Goal: Task Accomplishment & Management: Use online tool/utility

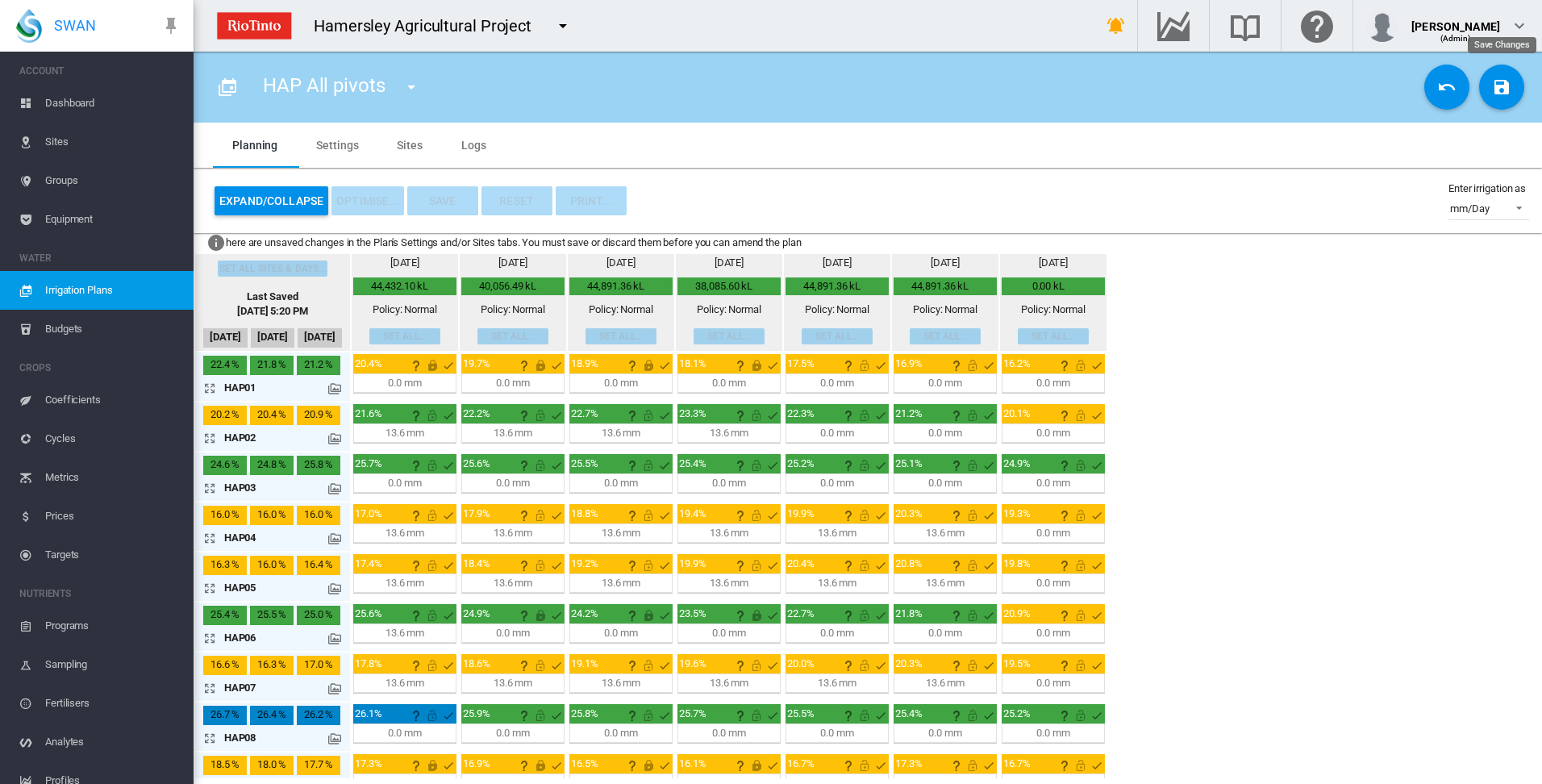
click at [1504, 85] on md-icon "icon-content-save" at bounding box center [1502, 87] width 19 height 19
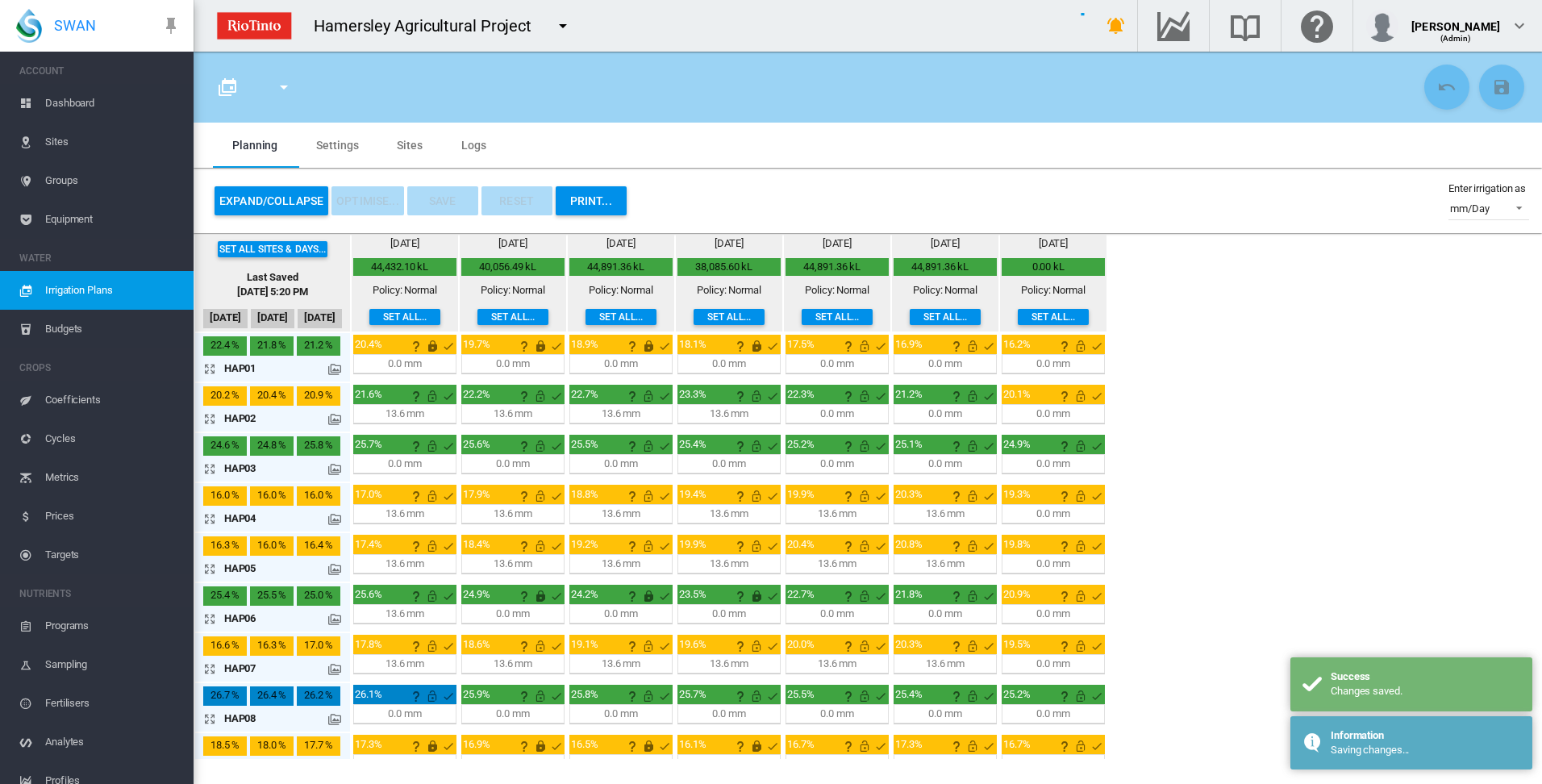
type input "**********"
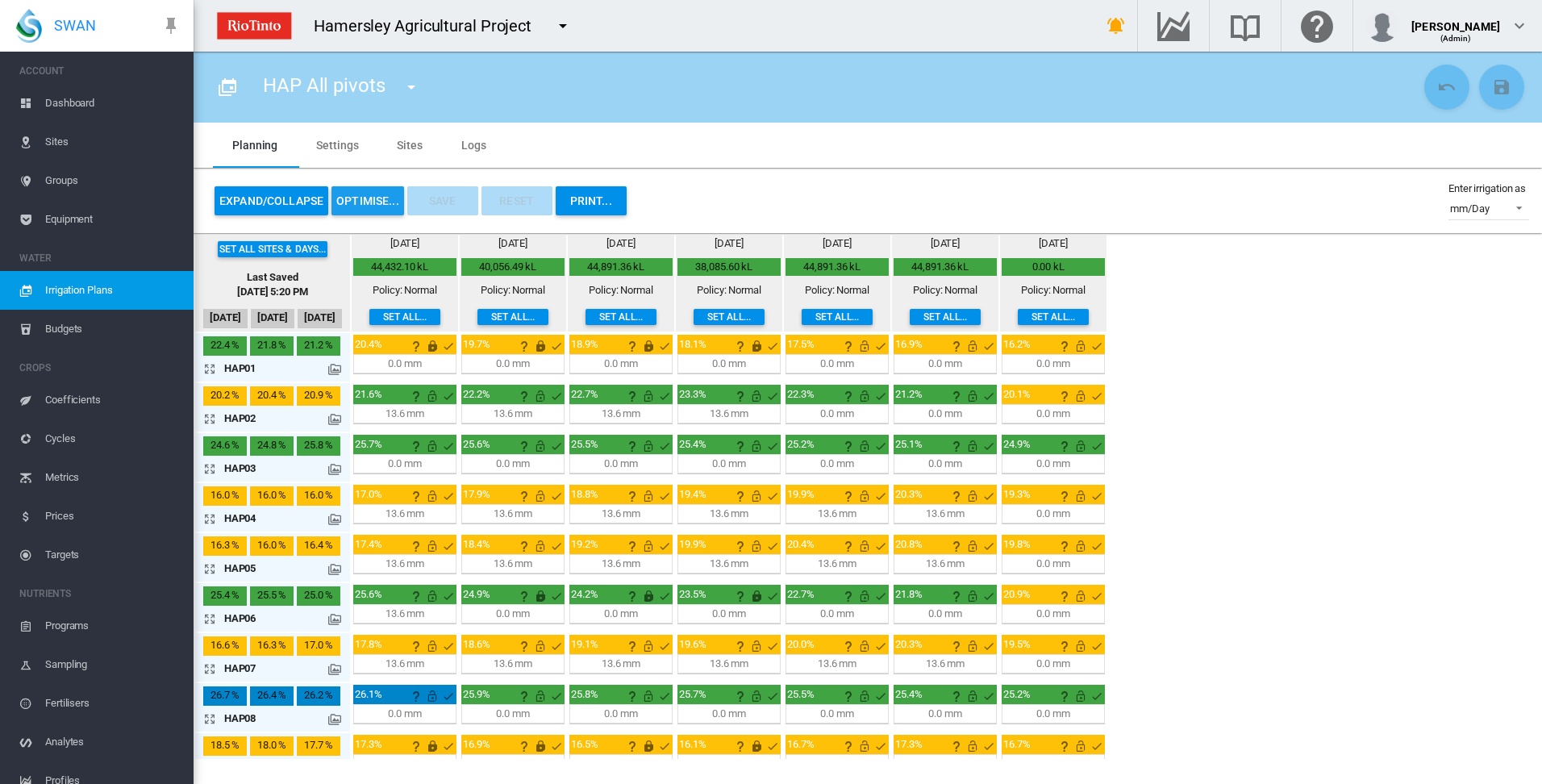
click at [366, 200] on button "OPTIMISE..." at bounding box center [368, 200] width 72 height 29
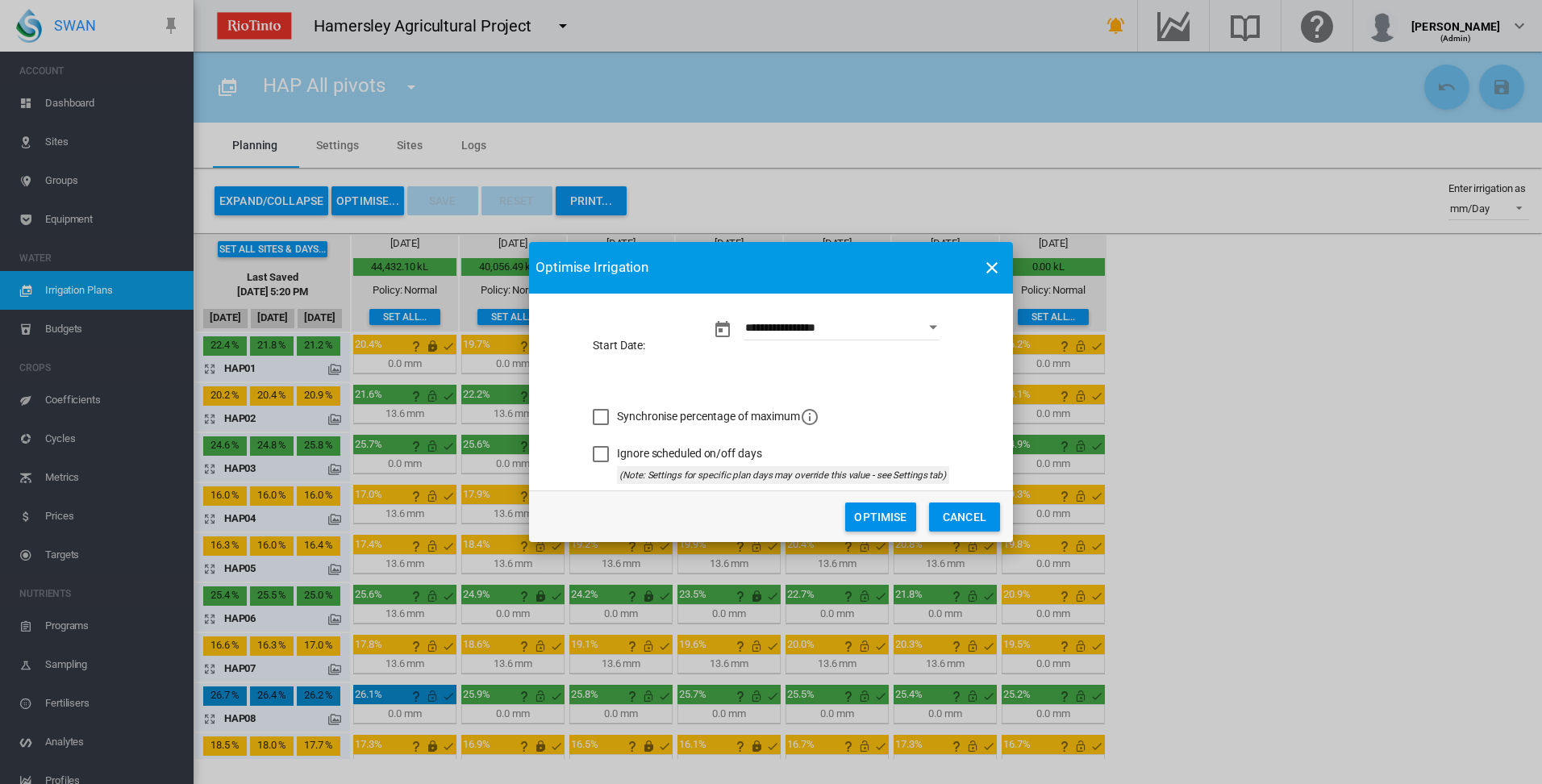
click at [878, 517] on button "Optimise" at bounding box center [881, 517] width 71 height 29
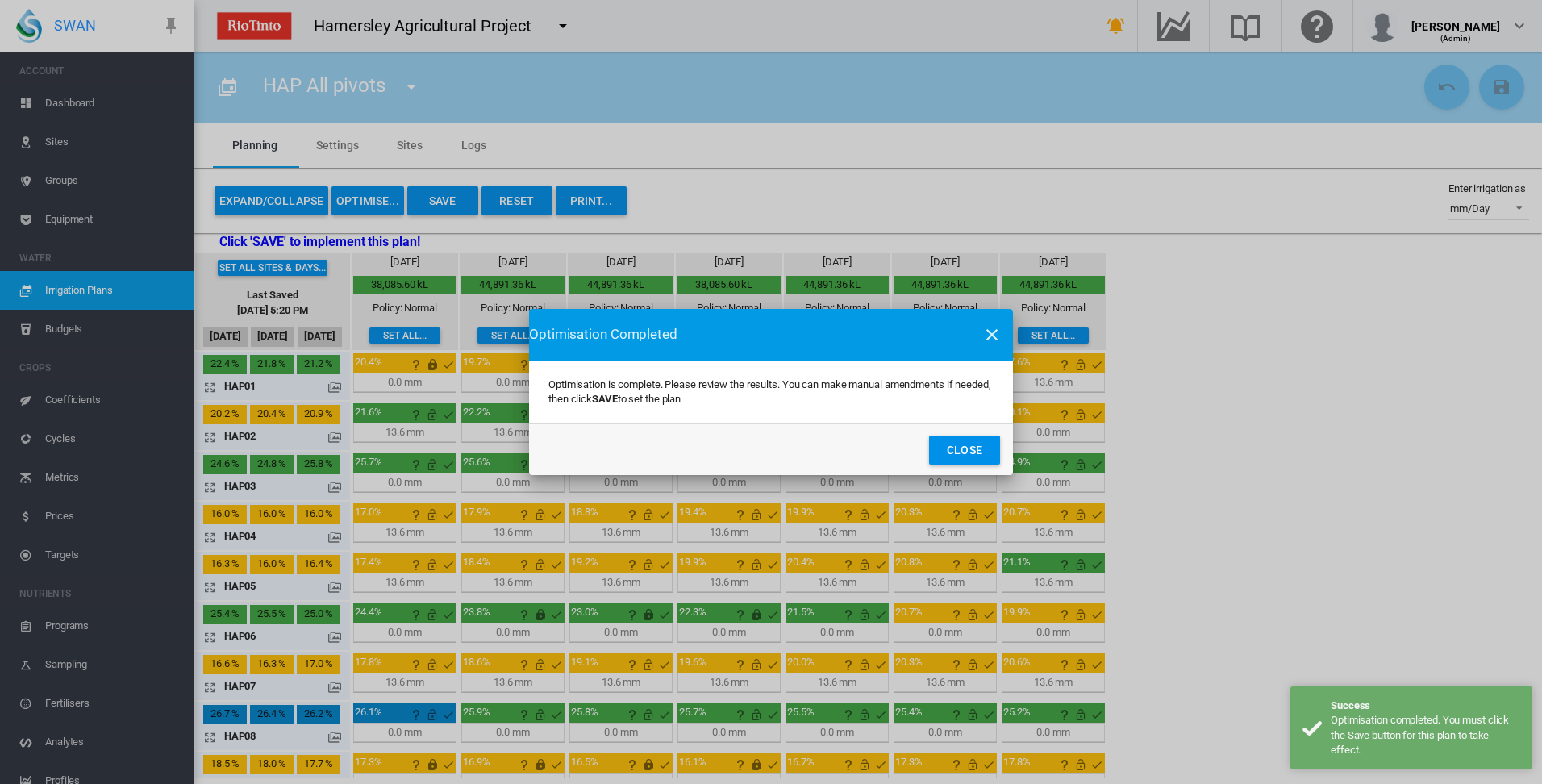
click at [957, 452] on button "Close" at bounding box center [964, 450] width 71 height 29
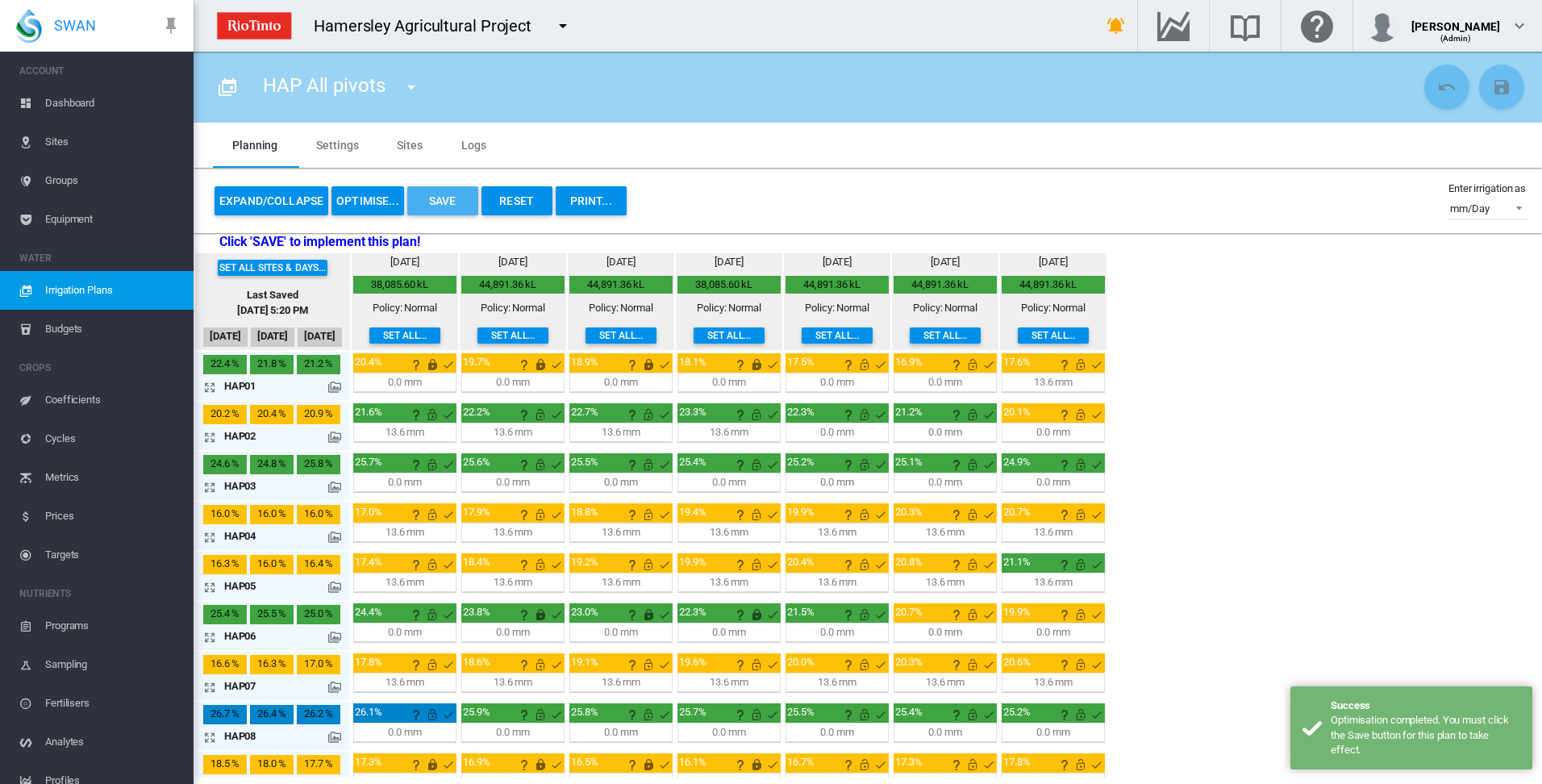
click at [428, 199] on button "Save" at bounding box center [443, 200] width 71 height 29
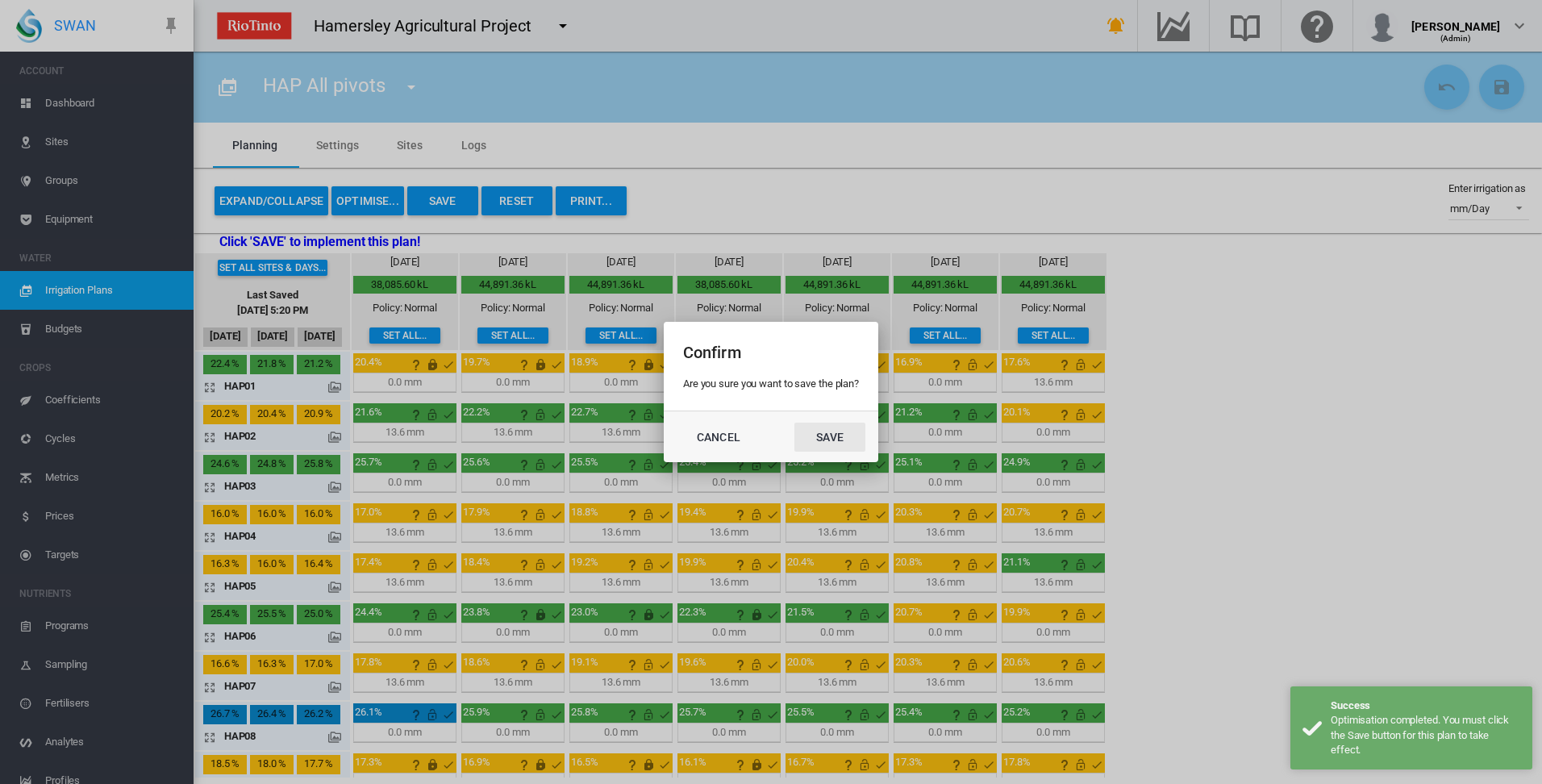
click at [826, 436] on button "Save" at bounding box center [830, 437] width 71 height 29
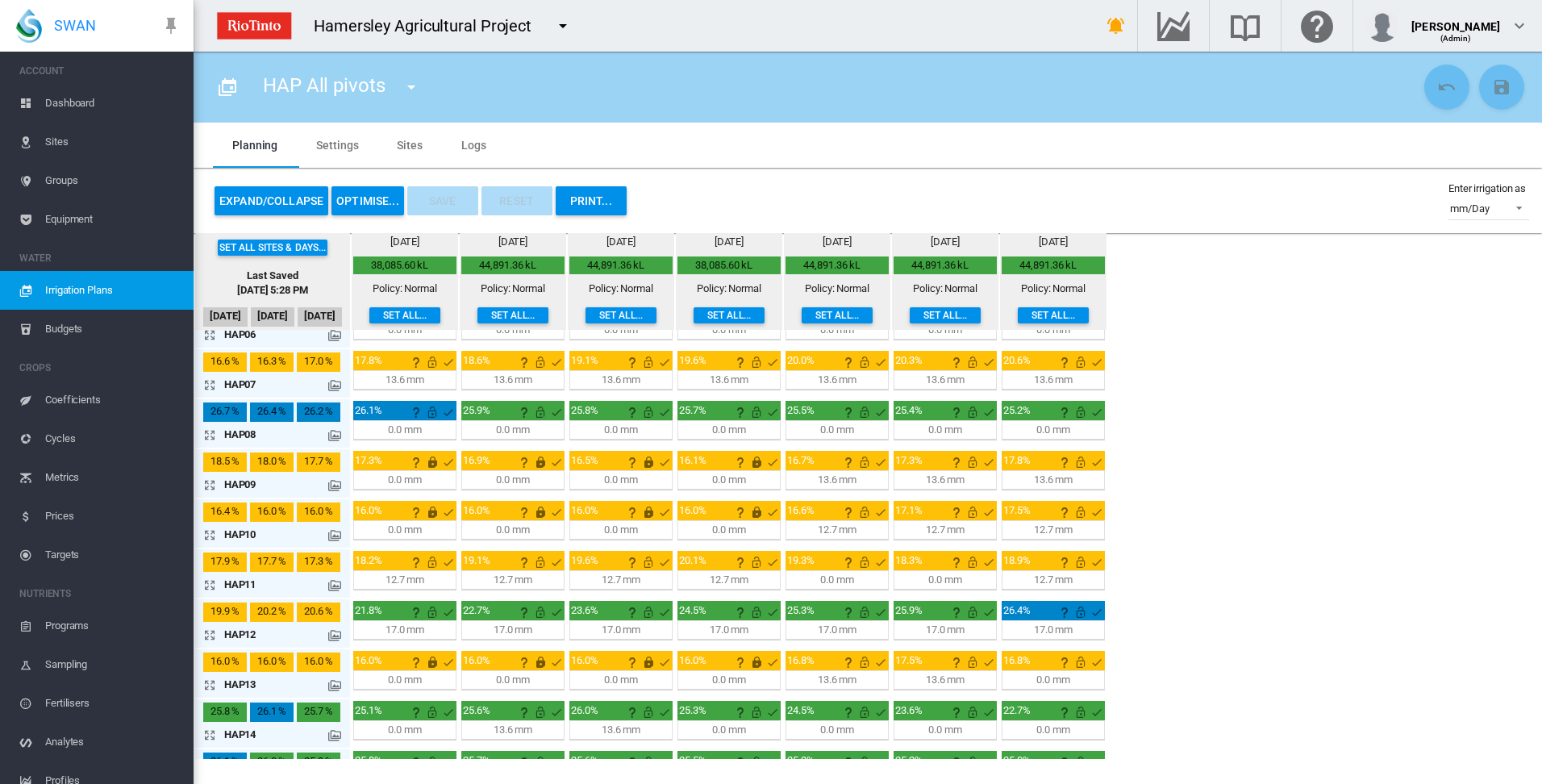
scroll to position [323, 0]
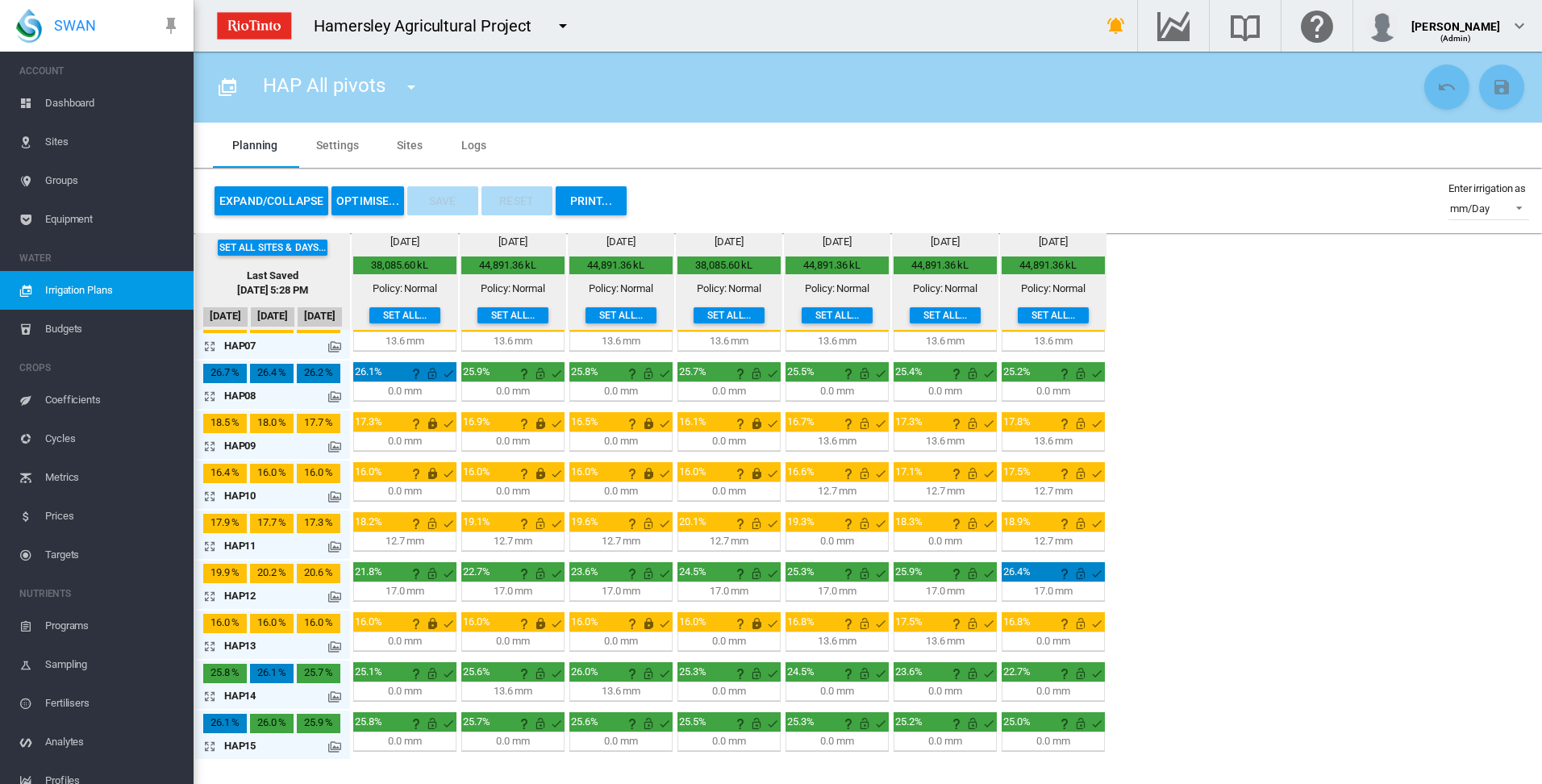
click at [215, 545] on md-icon "icon-arrow-expand" at bounding box center [212, 546] width 19 height 19
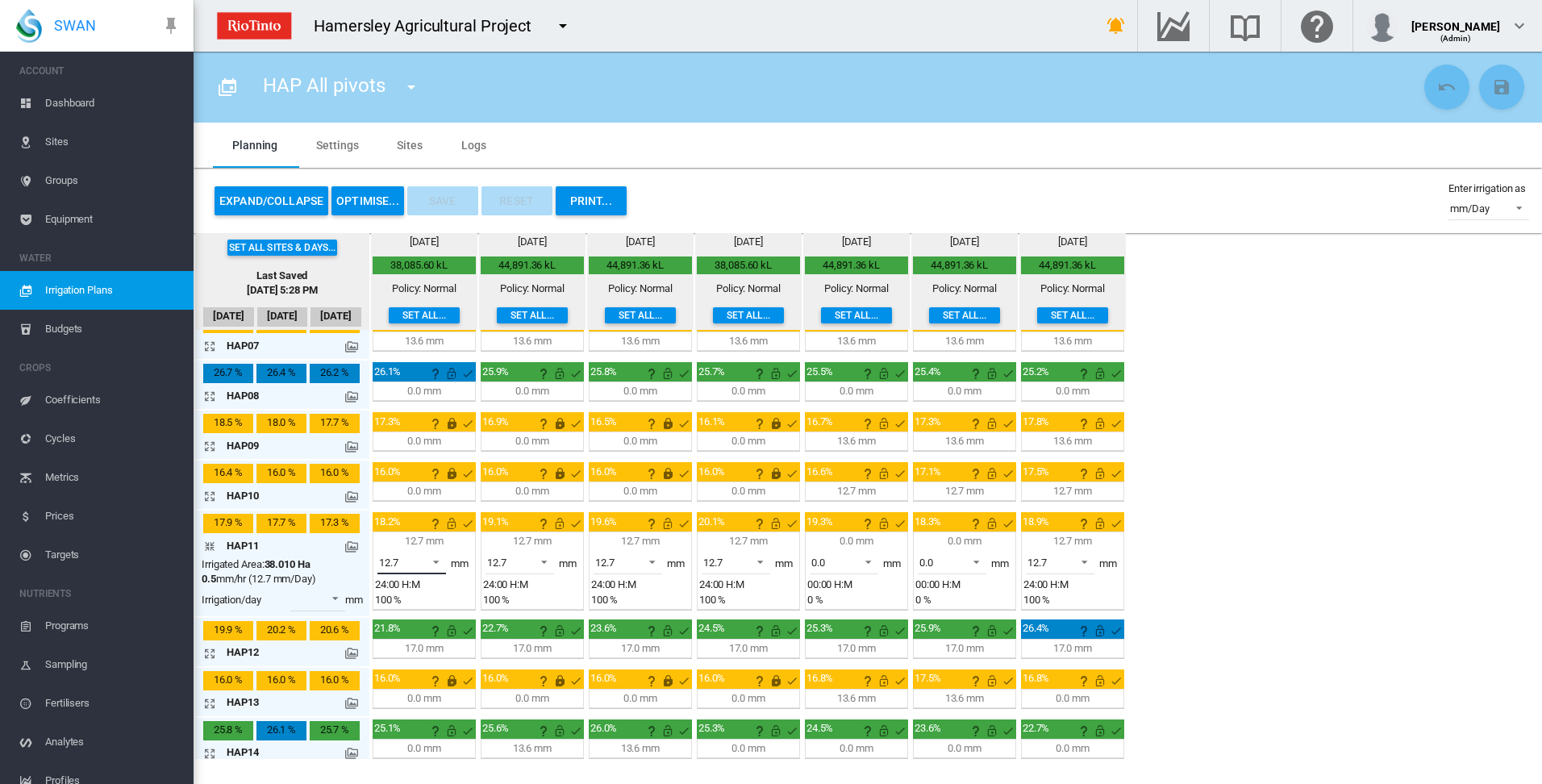
click at [438, 561] on span at bounding box center [431, 560] width 19 height 14
click at [446, 518] on md-option "0.0" at bounding box center [421, 525] width 109 height 39
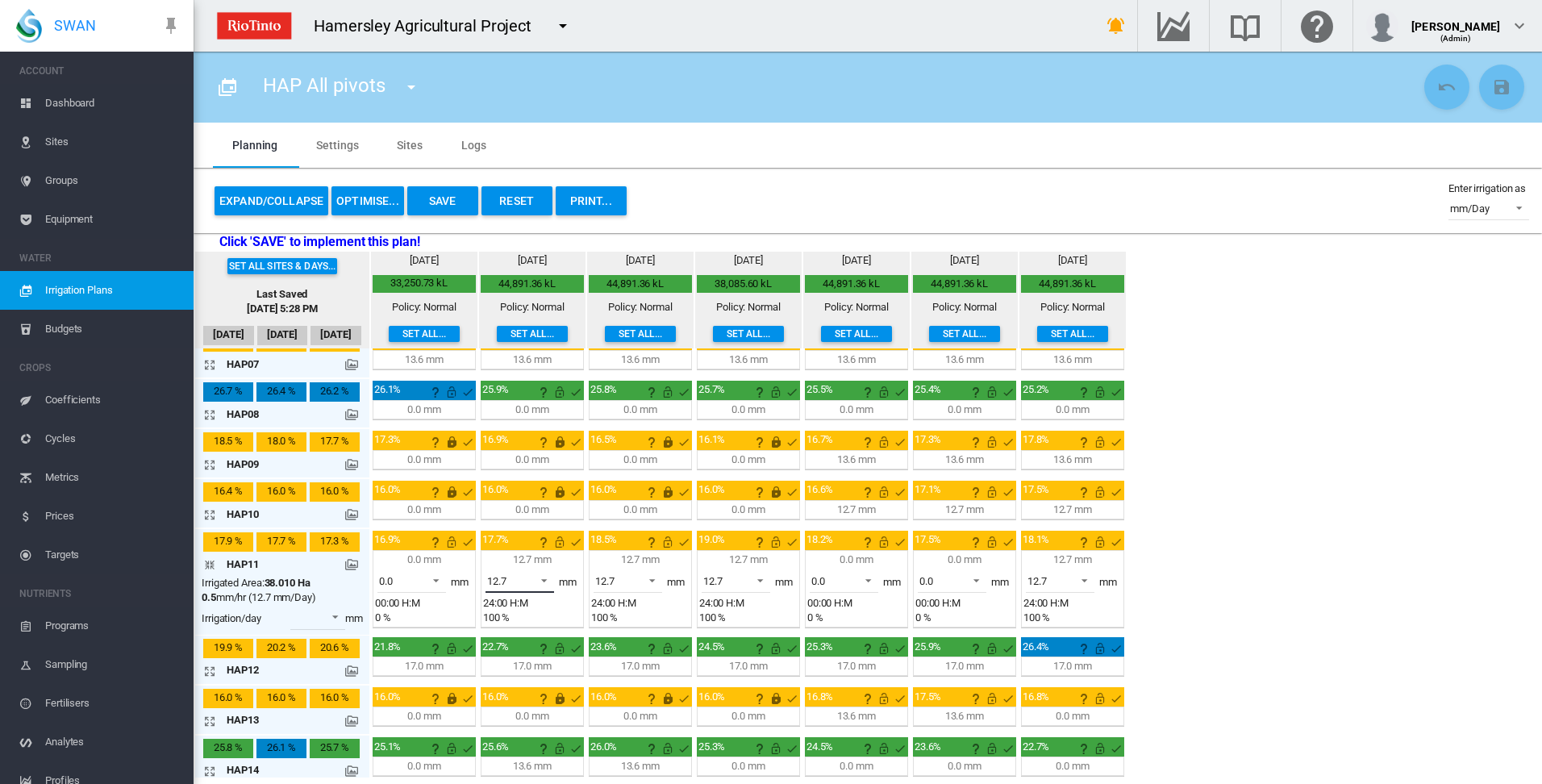
click at [545, 578] on span at bounding box center [539, 579] width 19 height 14
click at [541, 541] on md-option "0.0" at bounding box center [529, 542] width 109 height 39
click at [651, 579] on span at bounding box center [648, 579] width 19 height 14
click at [646, 552] on md-option "0.0" at bounding box center [637, 542] width 109 height 39
click at [763, 576] on span at bounding box center [755, 579] width 19 height 14
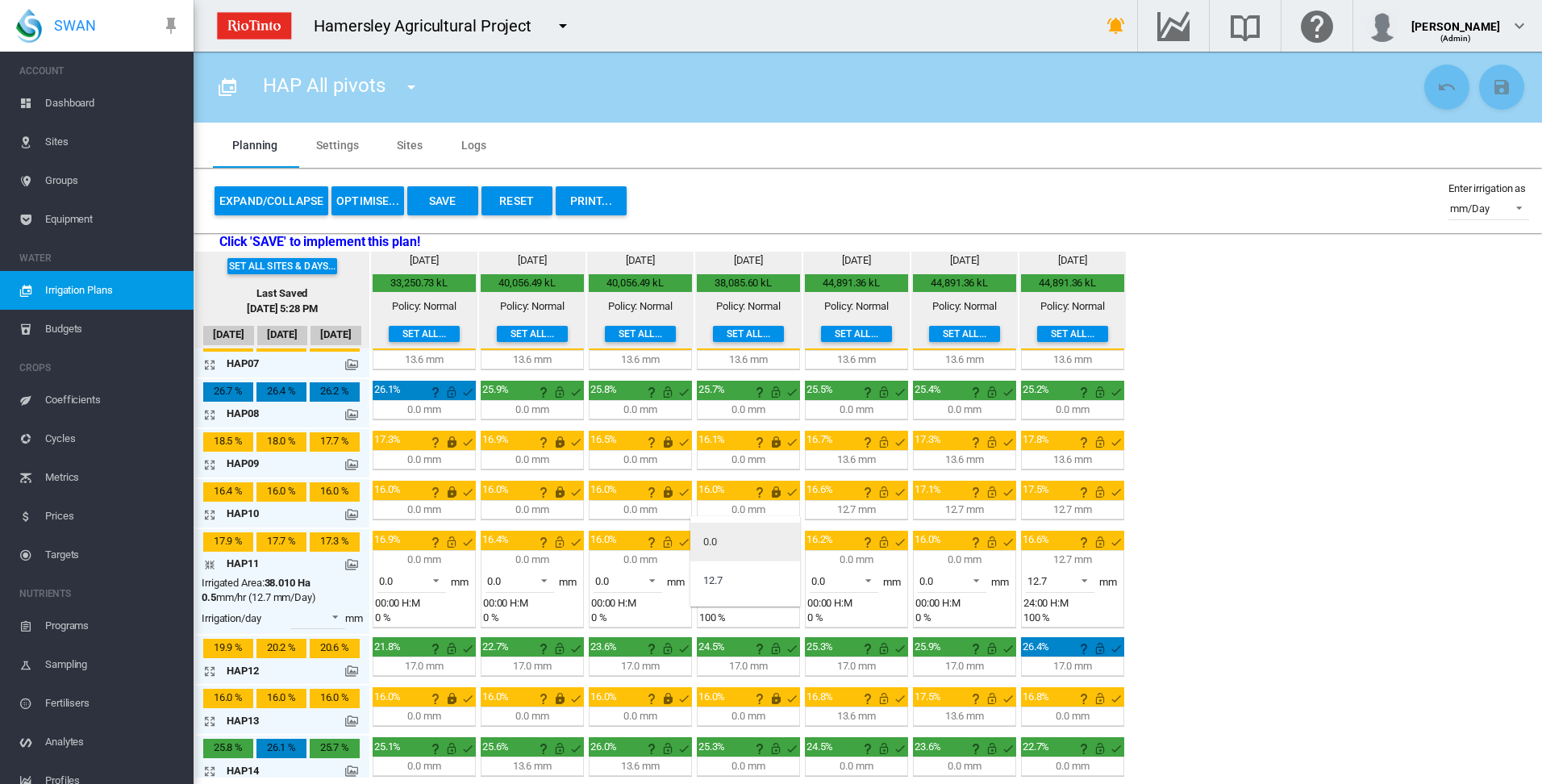
click at [759, 545] on md-option "0.0" at bounding box center [745, 542] width 109 height 39
click at [1084, 580] on span at bounding box center [1080, 579] width 19 height 14
click at [1084, 557] on md-option "0.0" at bounding box center [1070, 542] width 109 height 39
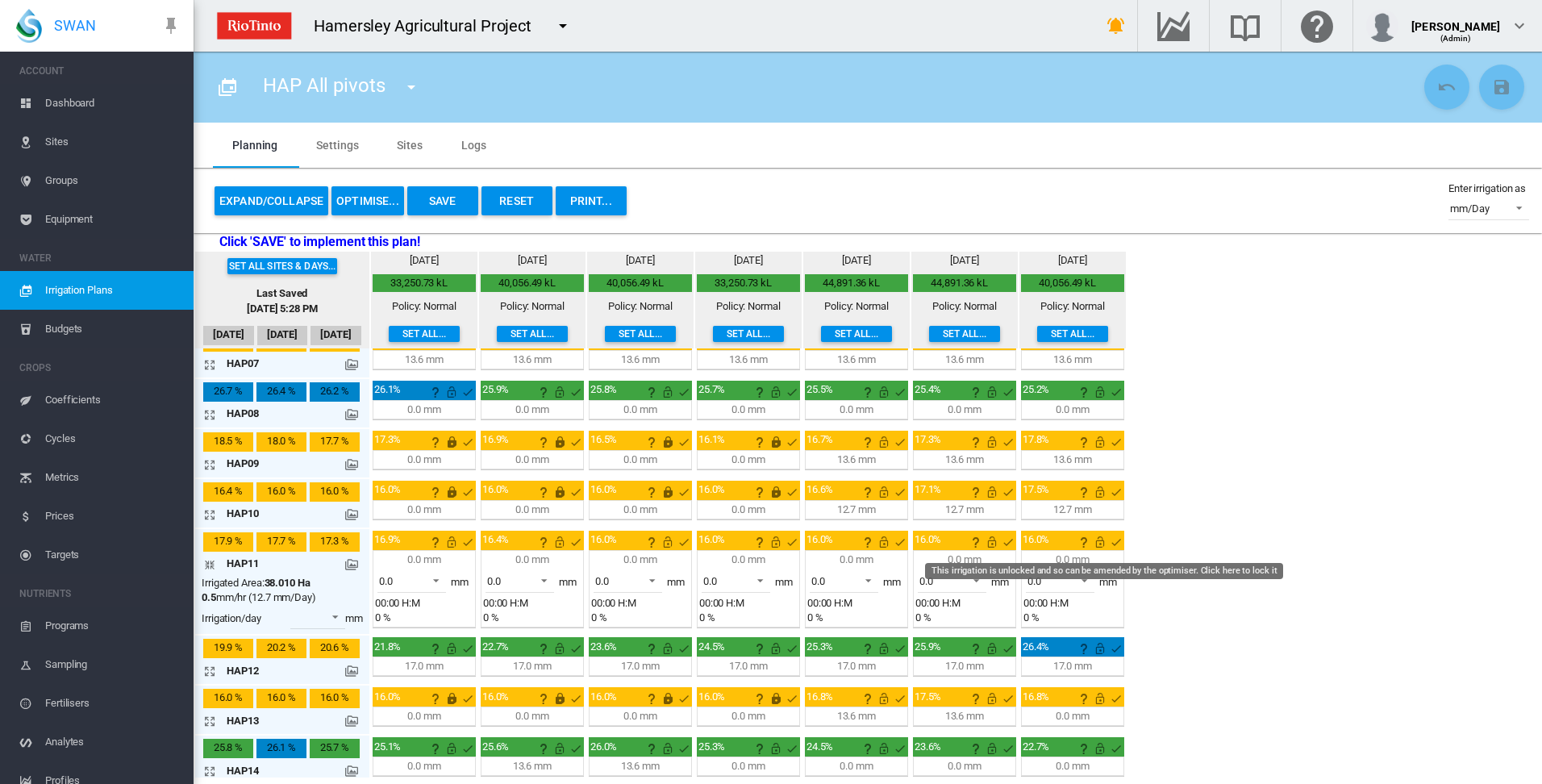
click at [1098, 546] on md-icon "This irrigation is unlocked and so can be amended by the optimiser. Click here …" at bounding box center [1100, 541] width 19 height 19
click at [990, 543] on md-icon "This irrigation is unlocked and so can be amended by the optimiser. Click here …" at bounding box center [991, 541] width 19 height 19
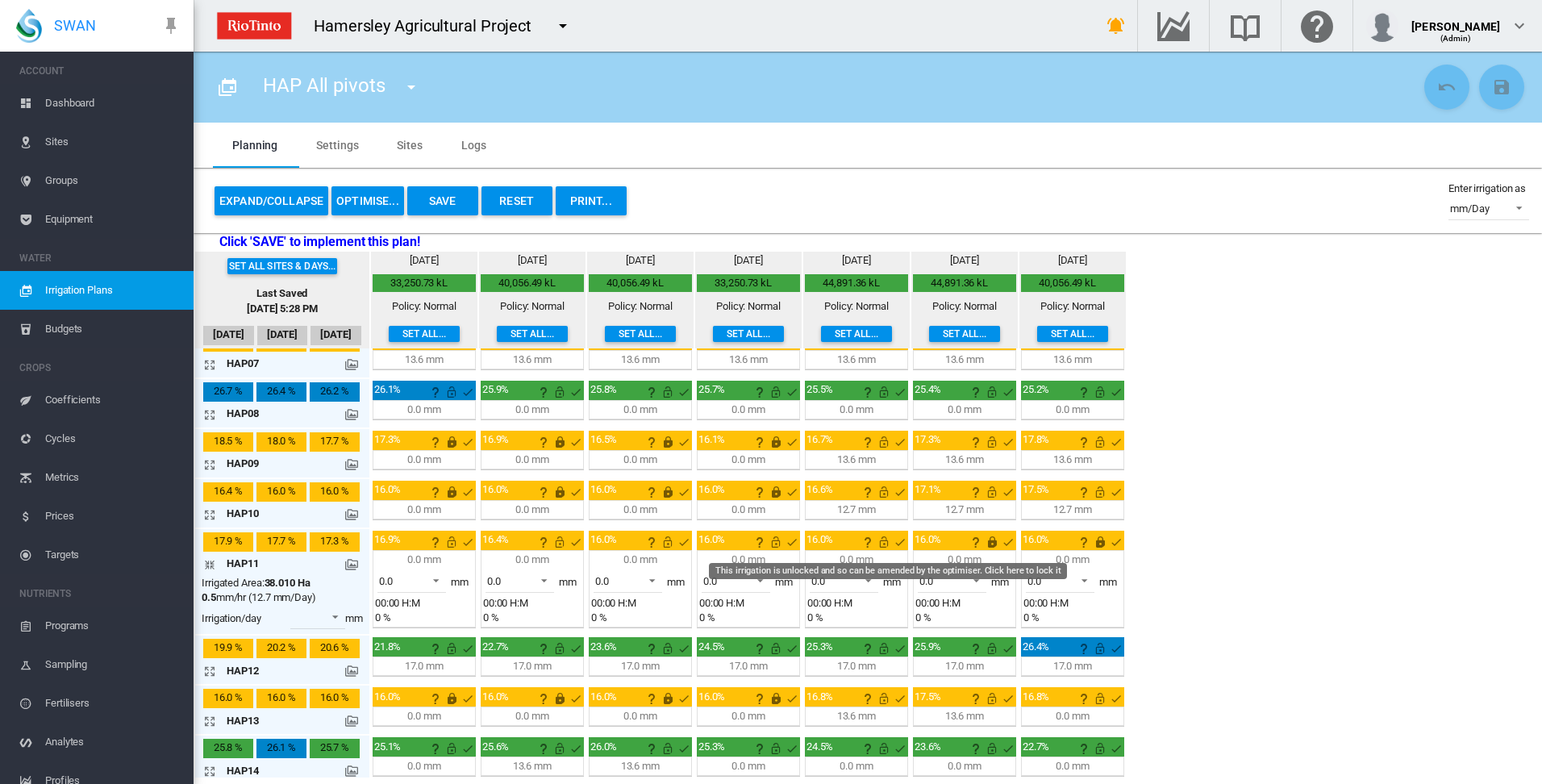
click at [886, 544] on md-icon "This irrigation is unlocked and so can be amended by the optimiser. Click here …" at bounding box center [883, 541] width 19 height 19
click at [778, 543] on md-icon "This irrigation is unlocked and so can be amended by the optimiser. Click here …" at bounding box center [776, 541] width 19 height 19
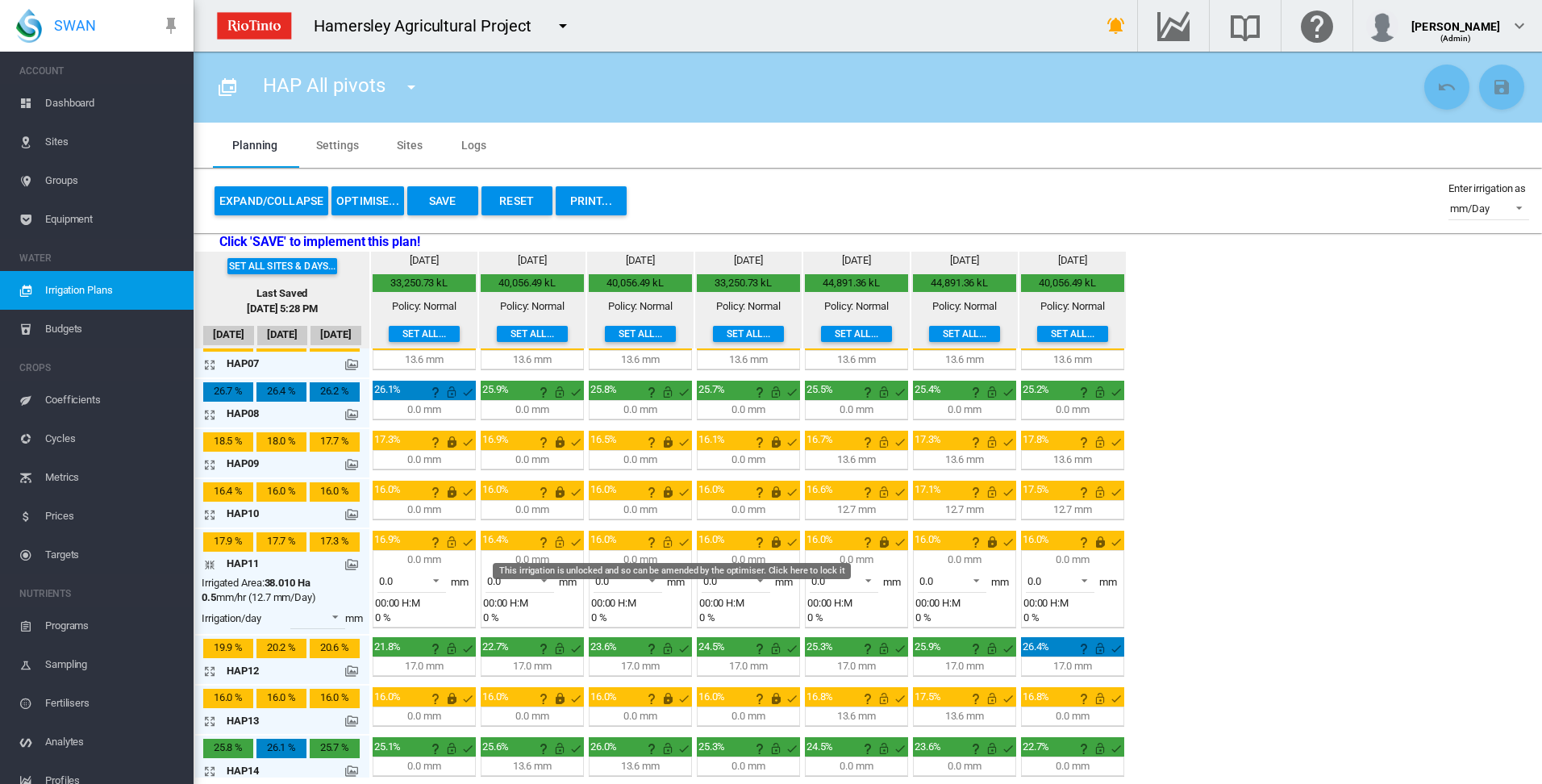
click at [667, 542] on md-icon "This irrigation is unlocked and so can be amended by the optimiser. Click here …" at bounding box center [667, 541] width 19 height 19
click at [561, 543] on md-icon "This irrigation is unlocked and so can be amended by the optimiser. Click here …" at bounding box center [559, 541] width 19 height 19
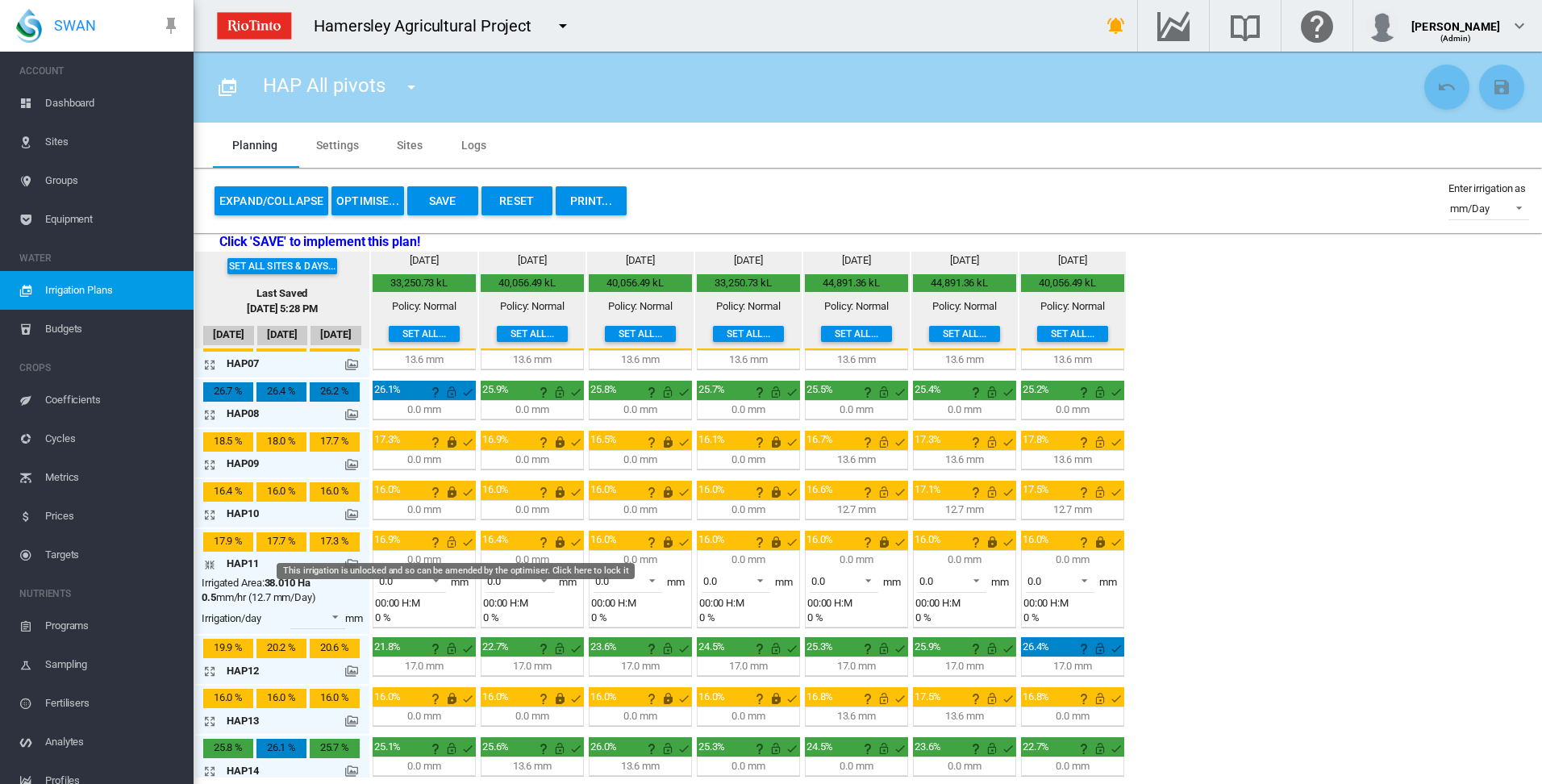
click at [451, 542] on md-icon "This irrigation is unlocked and so can be amended by the optimiser. Click here …" at bounding box center [451, 541] width 19 height 19
click at [208, 566] on md-icon "icon-arrow-collapse" at bounding box center [212, 564] width 19 height 19
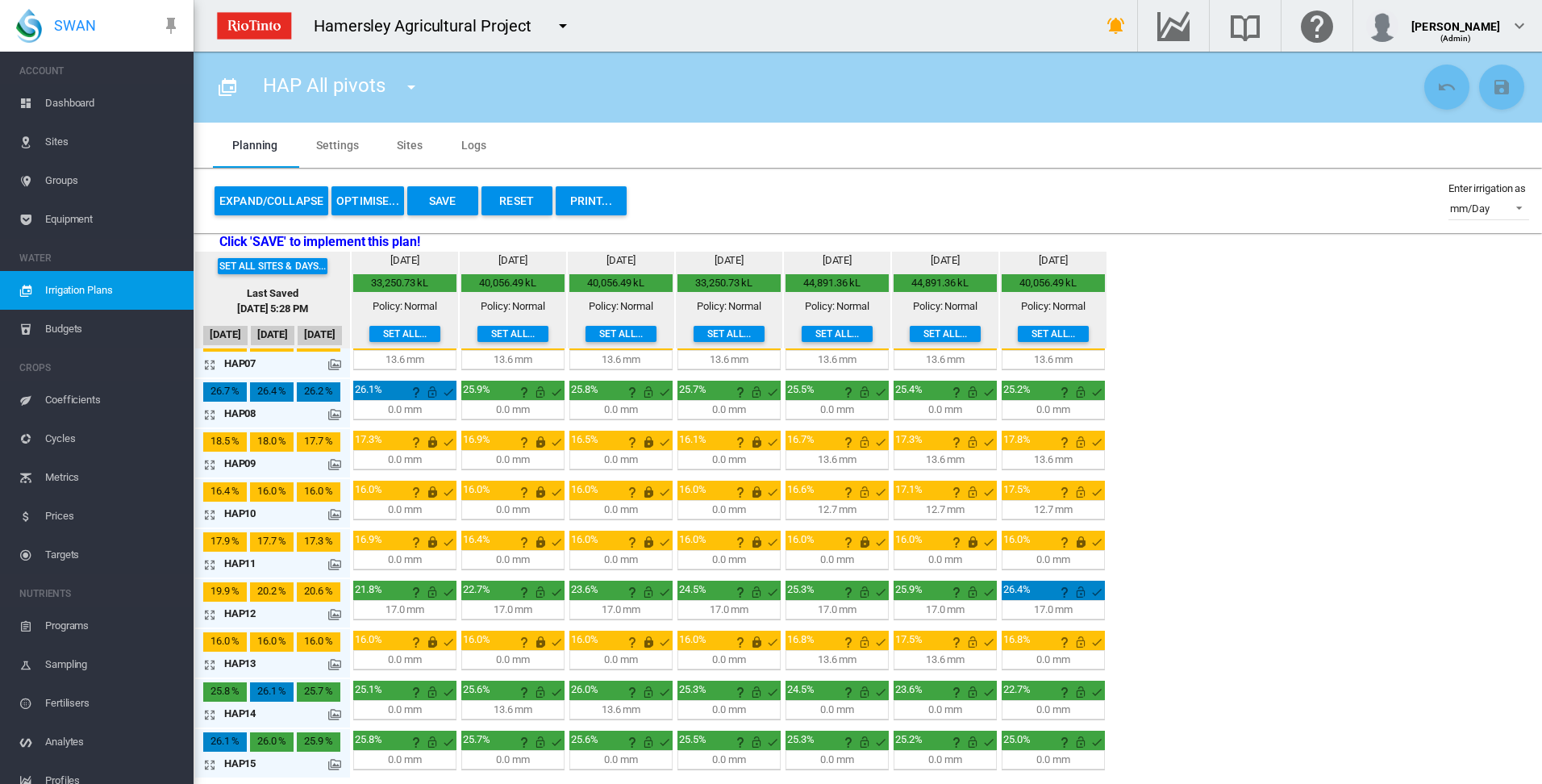
click at [211, 616] on md-icon "icon-arrow-expand" at bounding box center [212, 614] width 19 height 19
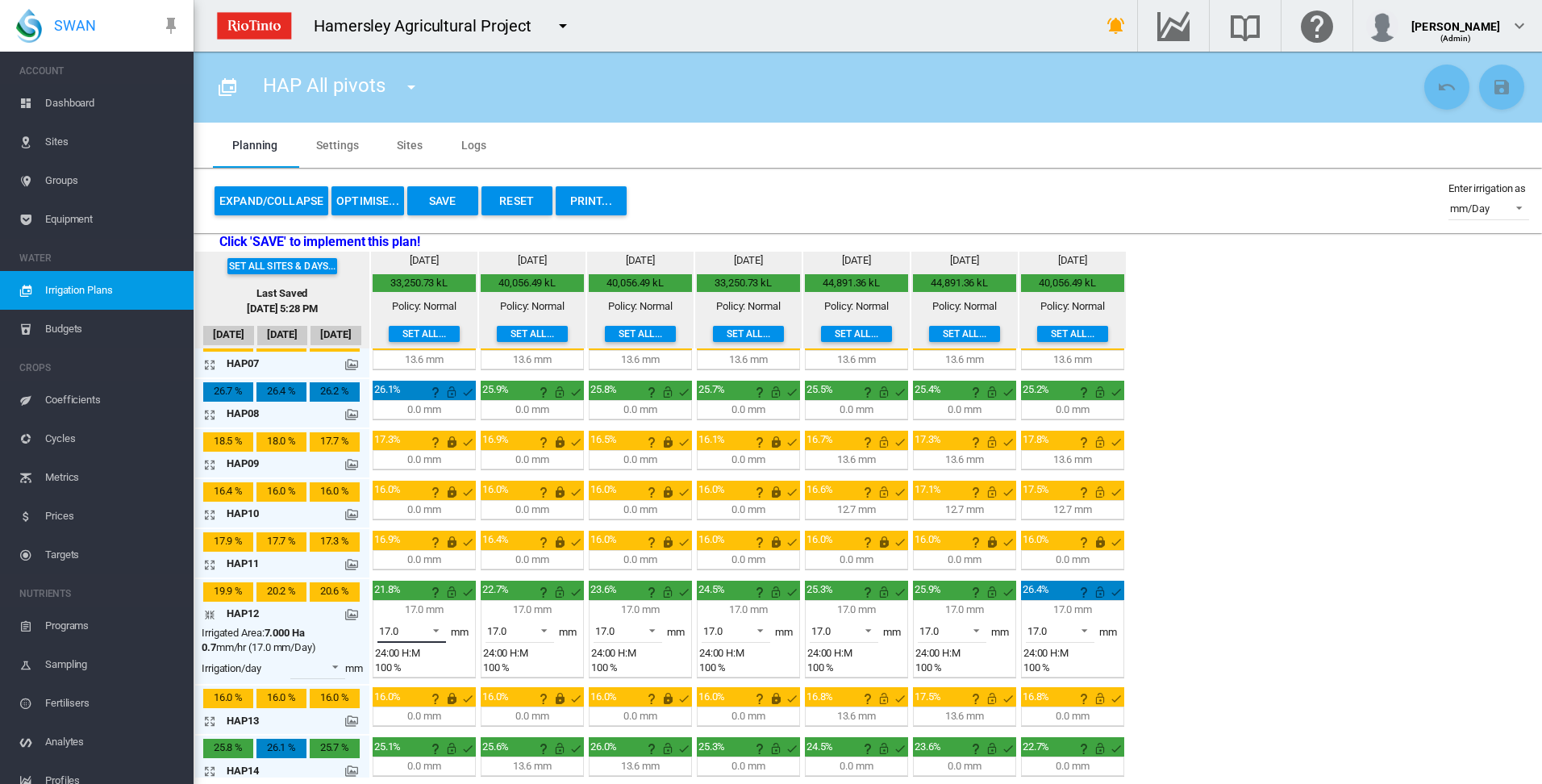
click at [437, 629] on span at bounding box center [431, 628] width 19 height 14
drag, startPoint x: 432, startPoint y: 557, endPoint x: 447, endPoint y: 568, distance: 18.6
click at [435, 557] on md-option "0.0" at bounding box center [421, 553] width 109 height 39
click at [545, 627] on span at bounding box center [539, 628] width 19 height 14
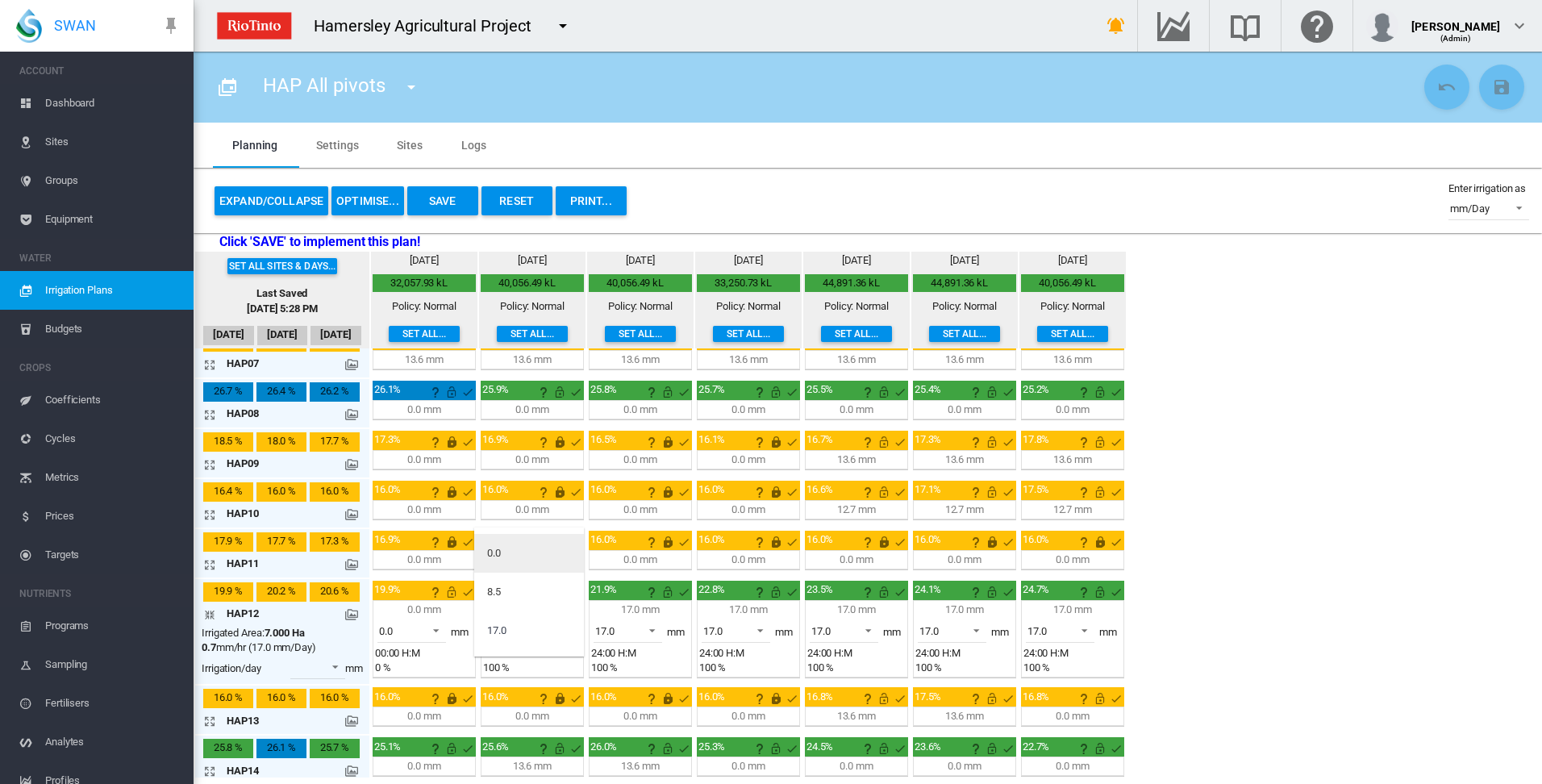
click at [542, 553] on md-option "0.0" at bounding box center [529, 553] width 109 height 39
click at [209, 617] on md-icon "icon-arrow-collapse" at bounding box center [212, 614] width 19 height 19
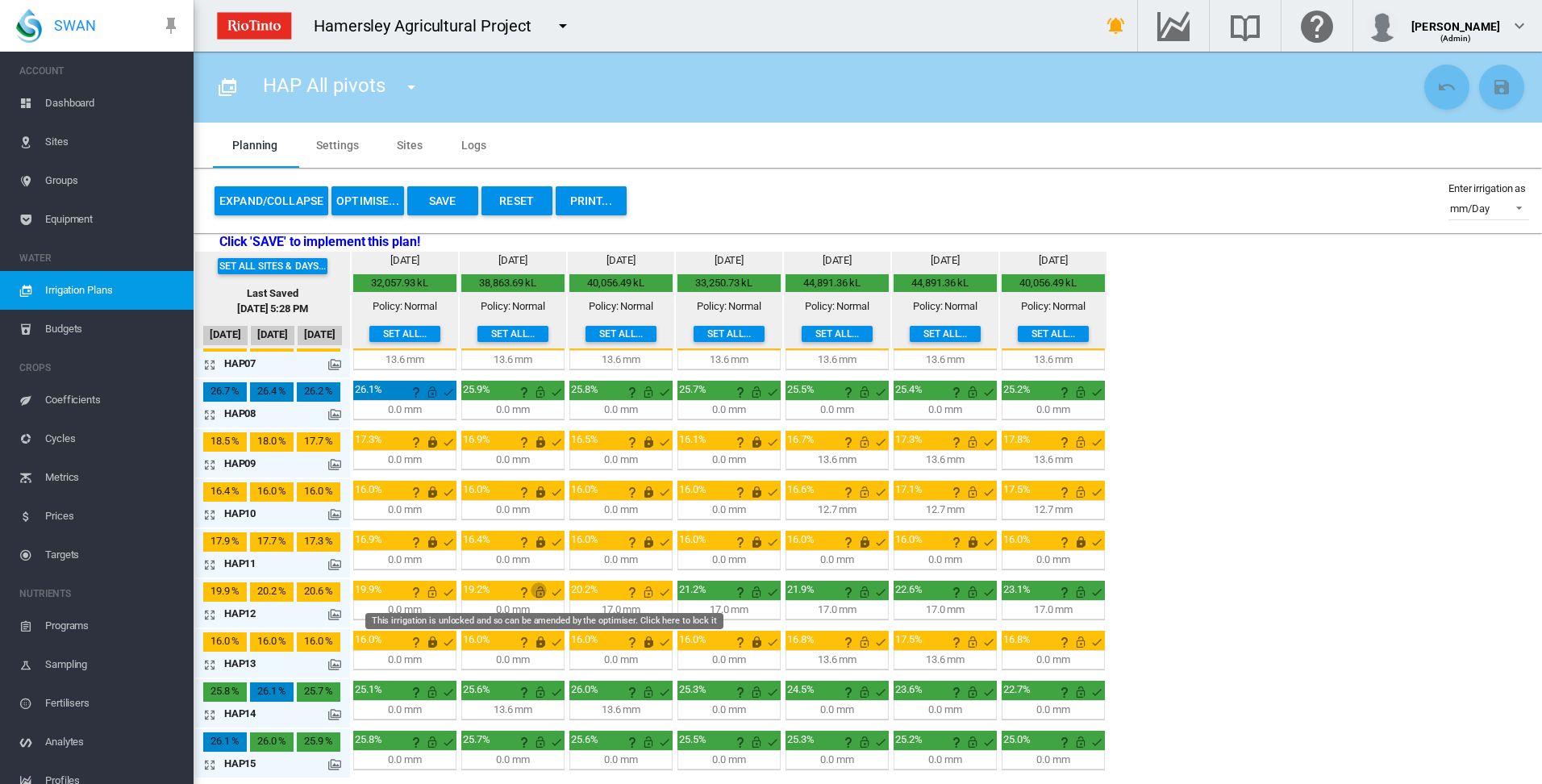
click at [543, 595] on md-icon "This irrigation is unlocked and so can be amended by the optimiser. Click here …" at bounding box center [540, 591] width 19 height 19
click at [435, 593] on md-icon "This irrigation is unlocked and so can be amended by the optimiser. Click here …" at bounding box center [432, 591] width 19 height 19
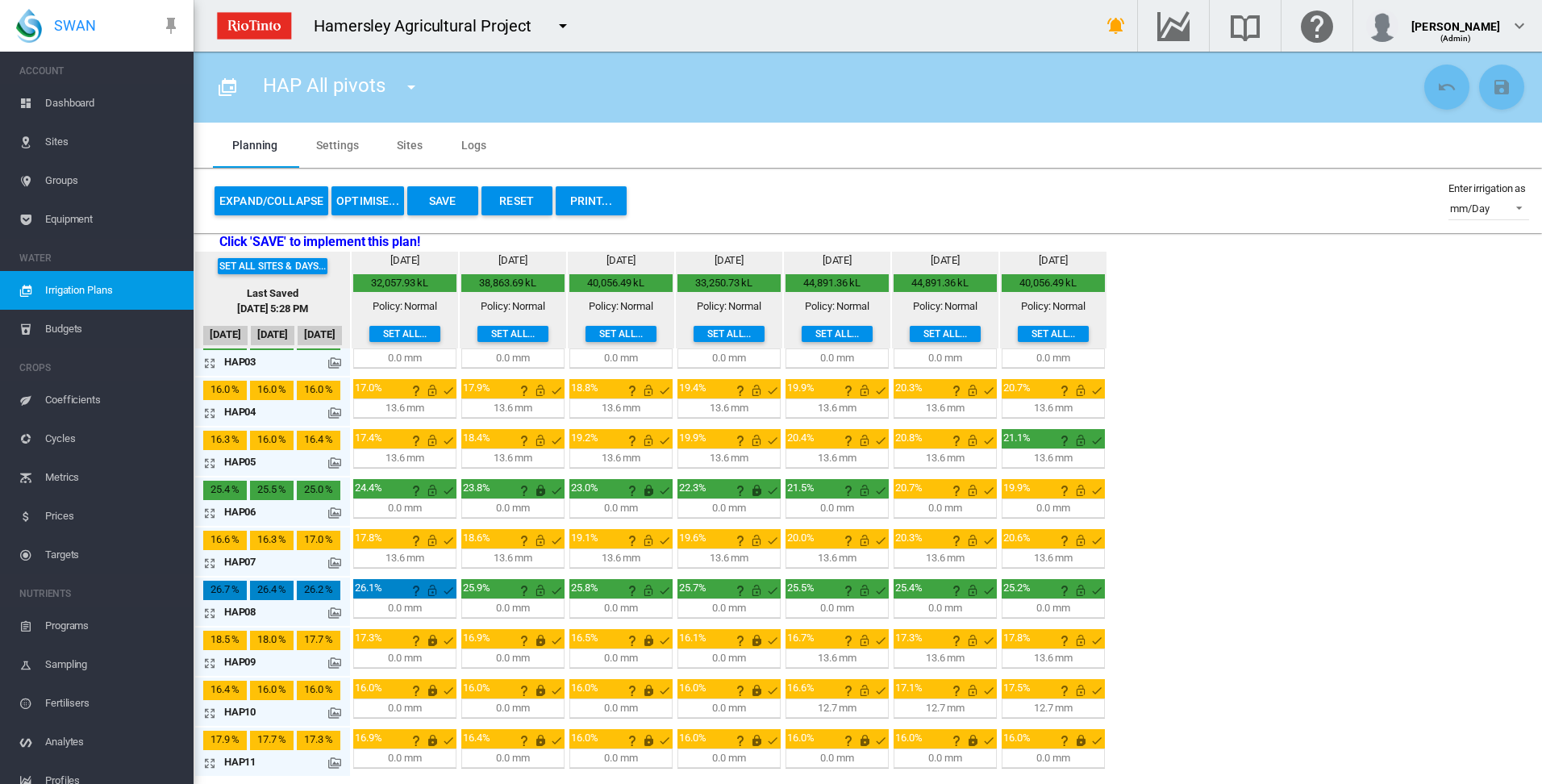
scroll to position [0, 0]
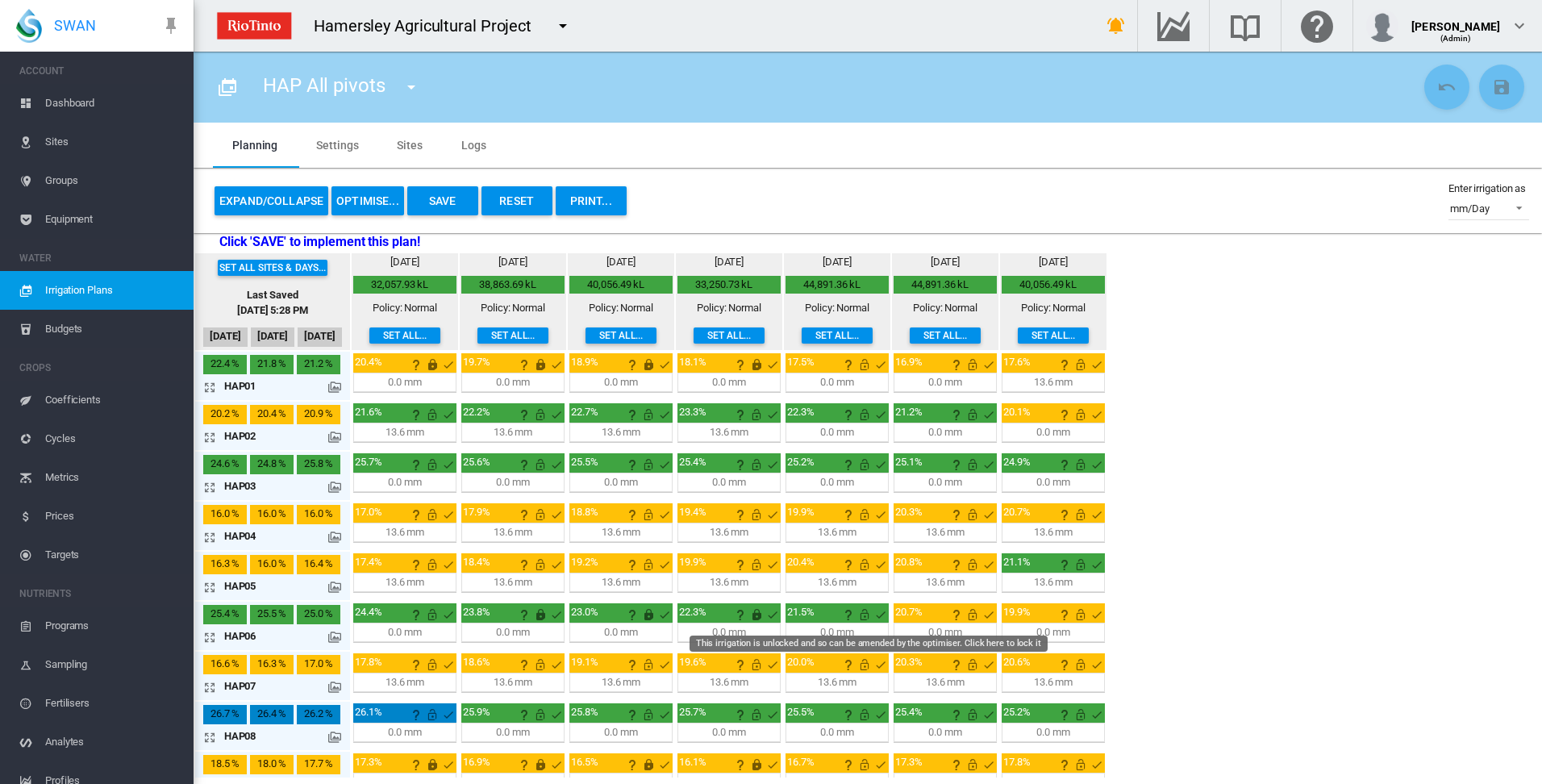
drag, startPoint x: 861, startPoint y: 618, endPoint x: 932, endPoint y: 624, distance: 71.3
click at [861, 618] on md-icon "This irrigation is unlocked and so can be amended by the optimiser. Click here …" at bounding box center [864, 614] width 19 height 19
drag, startPoint x: 964, startPoint y: 616, endPoint x: 1054, endPoint y: 619, distance: 90.0
click at [965, 616] on md-icon "This irrigation is unlocked and so can be amended by the optimiser. Click here …" at bounding box center [973, 614] width 19 height 19
click at [1080, 621] on div "19.9%" at bounding box center [1053, 612] width 104 height 19
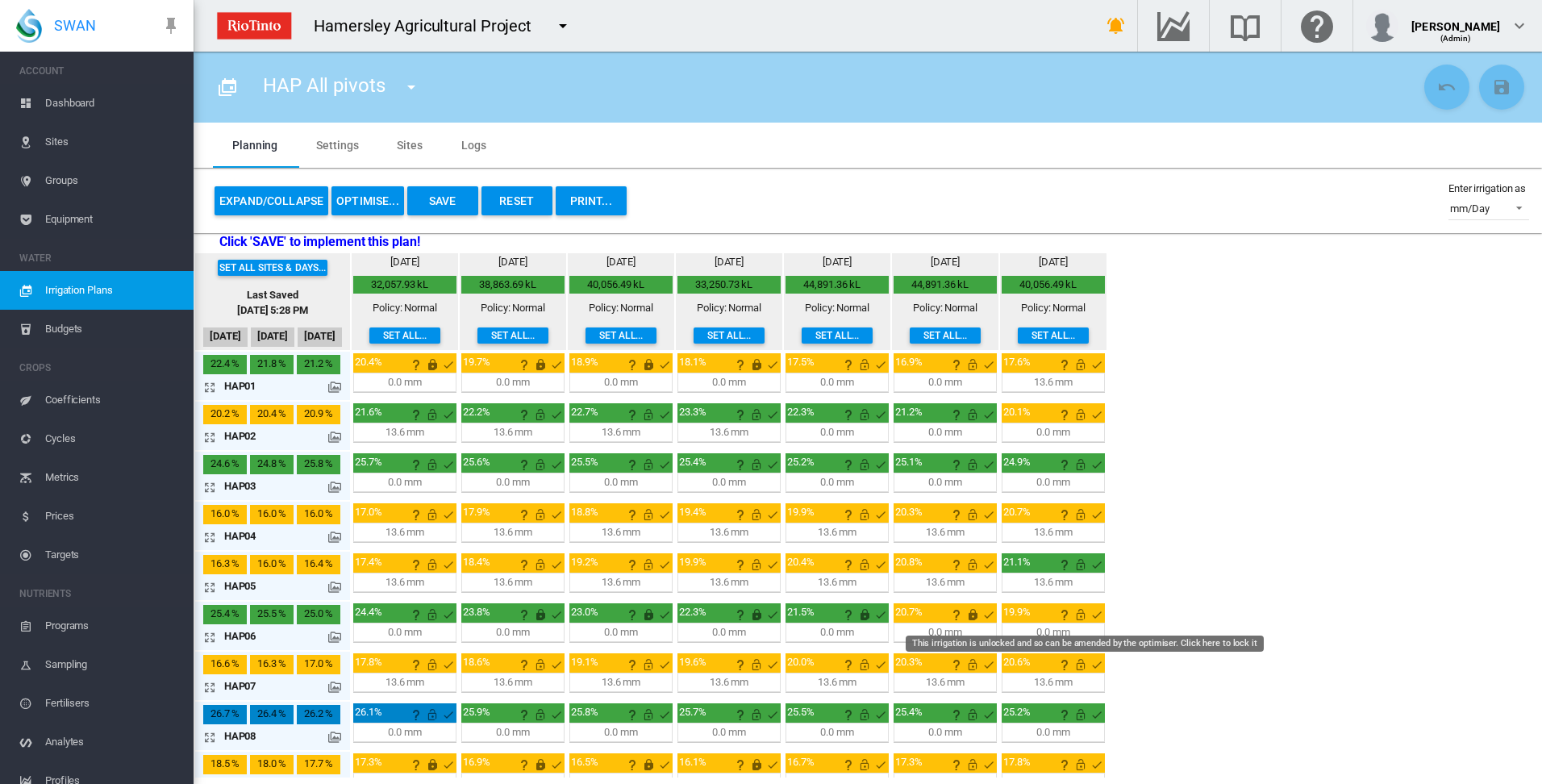
click at [1080, 618] on md-icon "This irrigation is unlocked and so can be amended by the optimiser. Click here …" at bounding box center [1080, 614] width 19 height 19
click at [213, 440] on md-icon "icon-arrow-expand" at bounding box center [212, 437] width 19 height 19
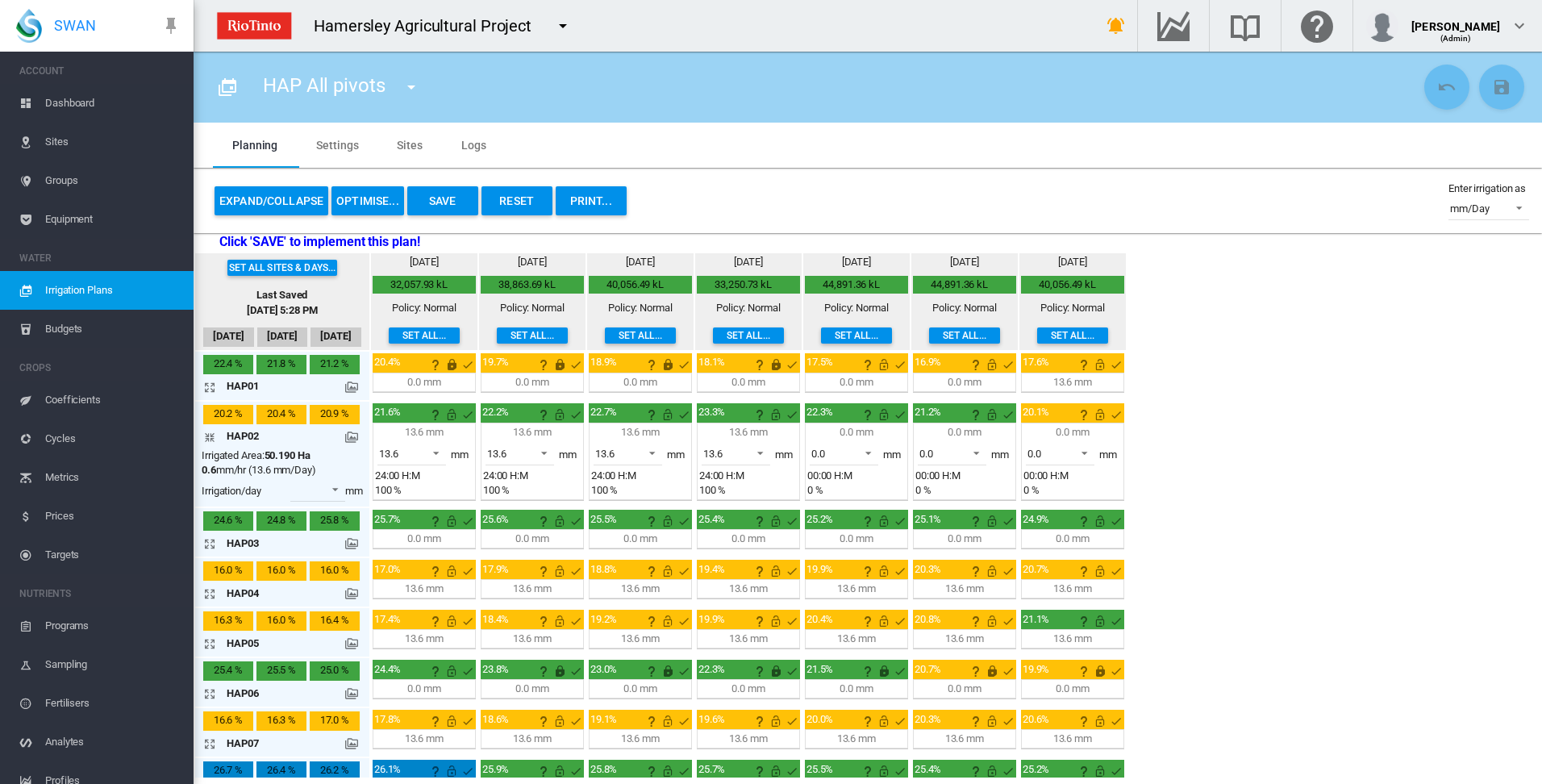
click at [212, 439] on md-icon "icon-arrow-collapse" at bounding box center [212, 437] width 19 height 19
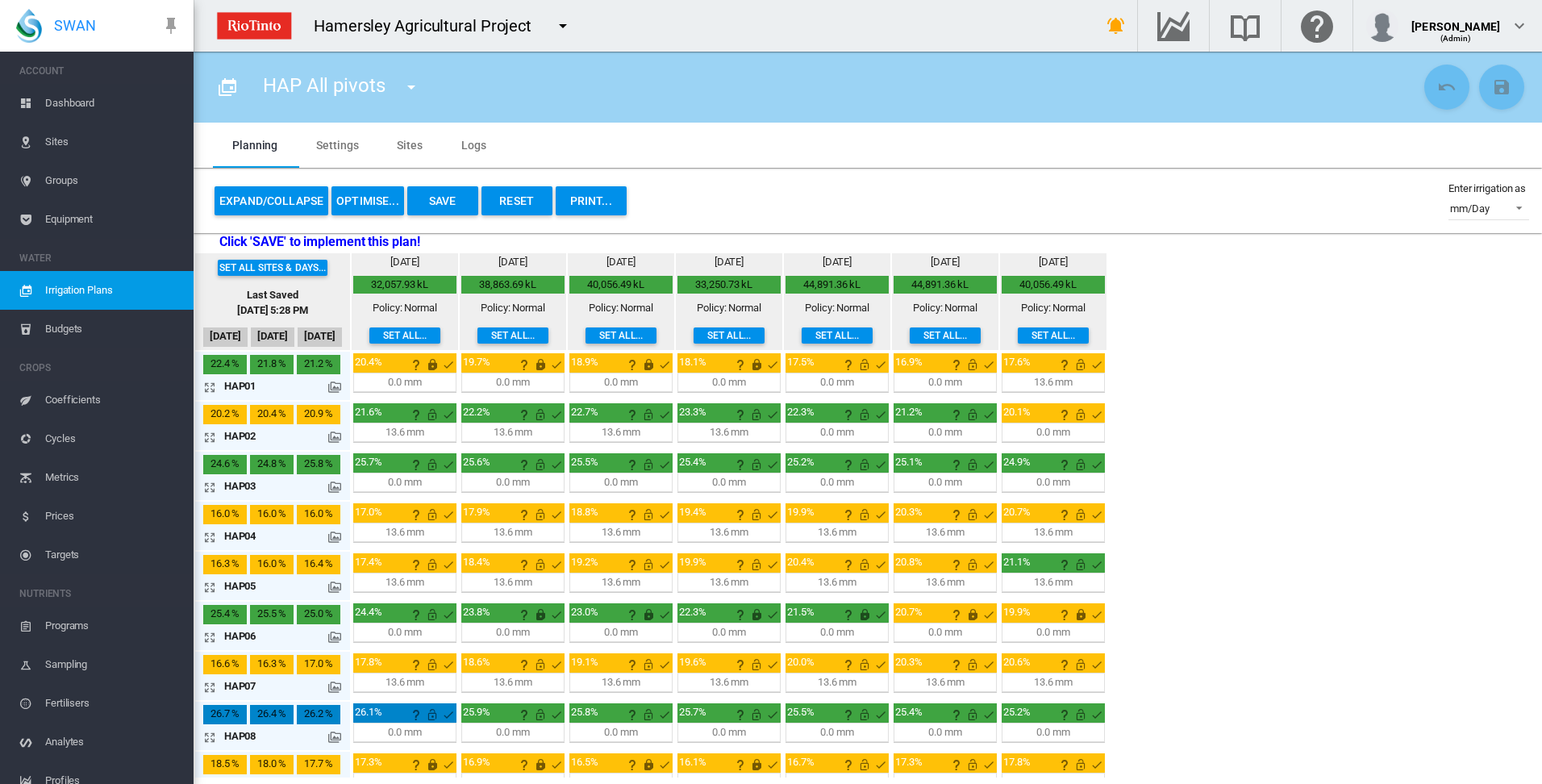
click at [209, 434] on md-icon "icon-arrow-expand" at bounding box center [212, 437] width 19 height 19
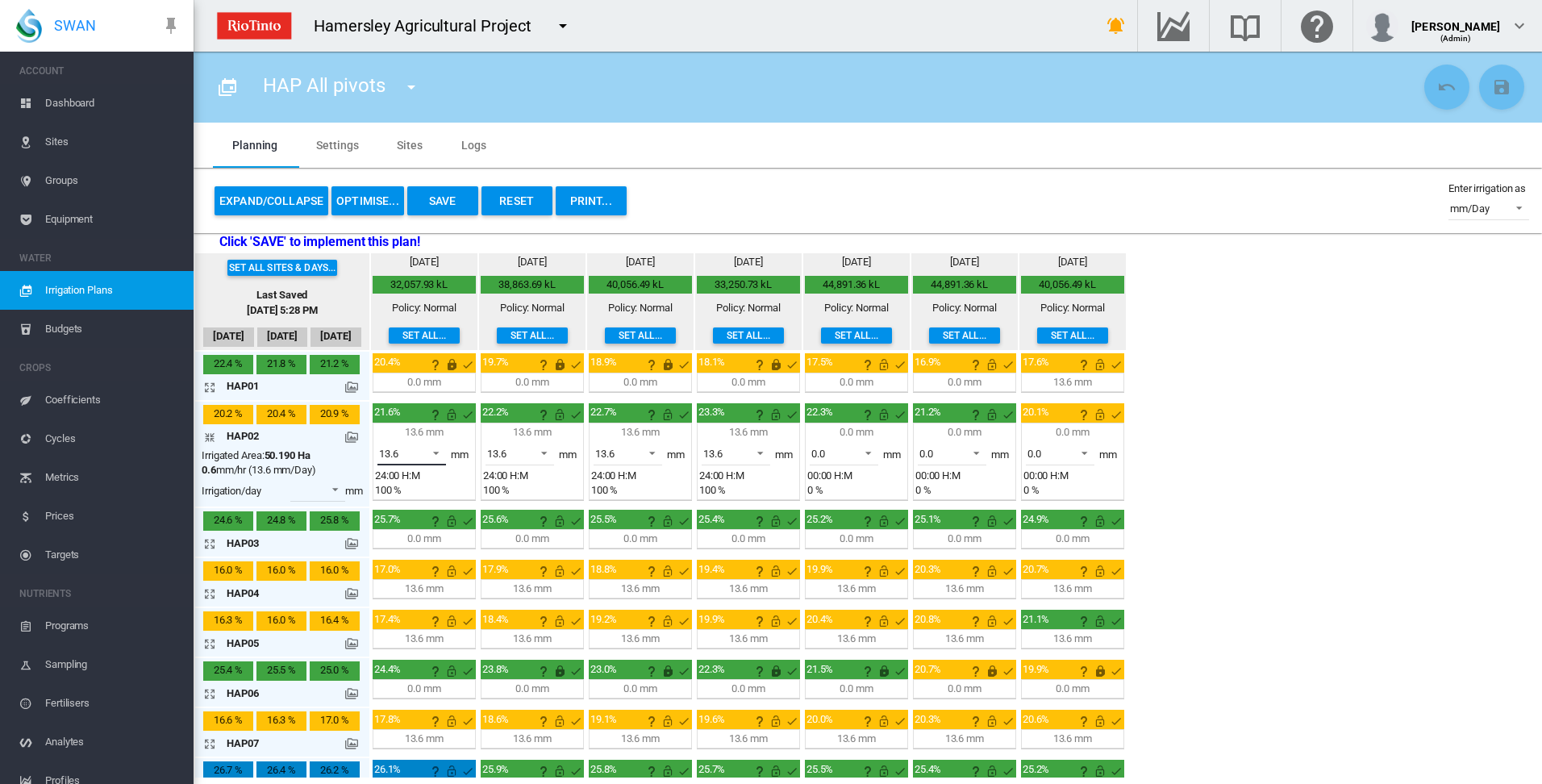
click at [440, 451] on span at bounding box center [431, 451] width 19 height 14
click at [432, 419] on md-option "0.0" at bounding box center [421, 414] width 109 height 39
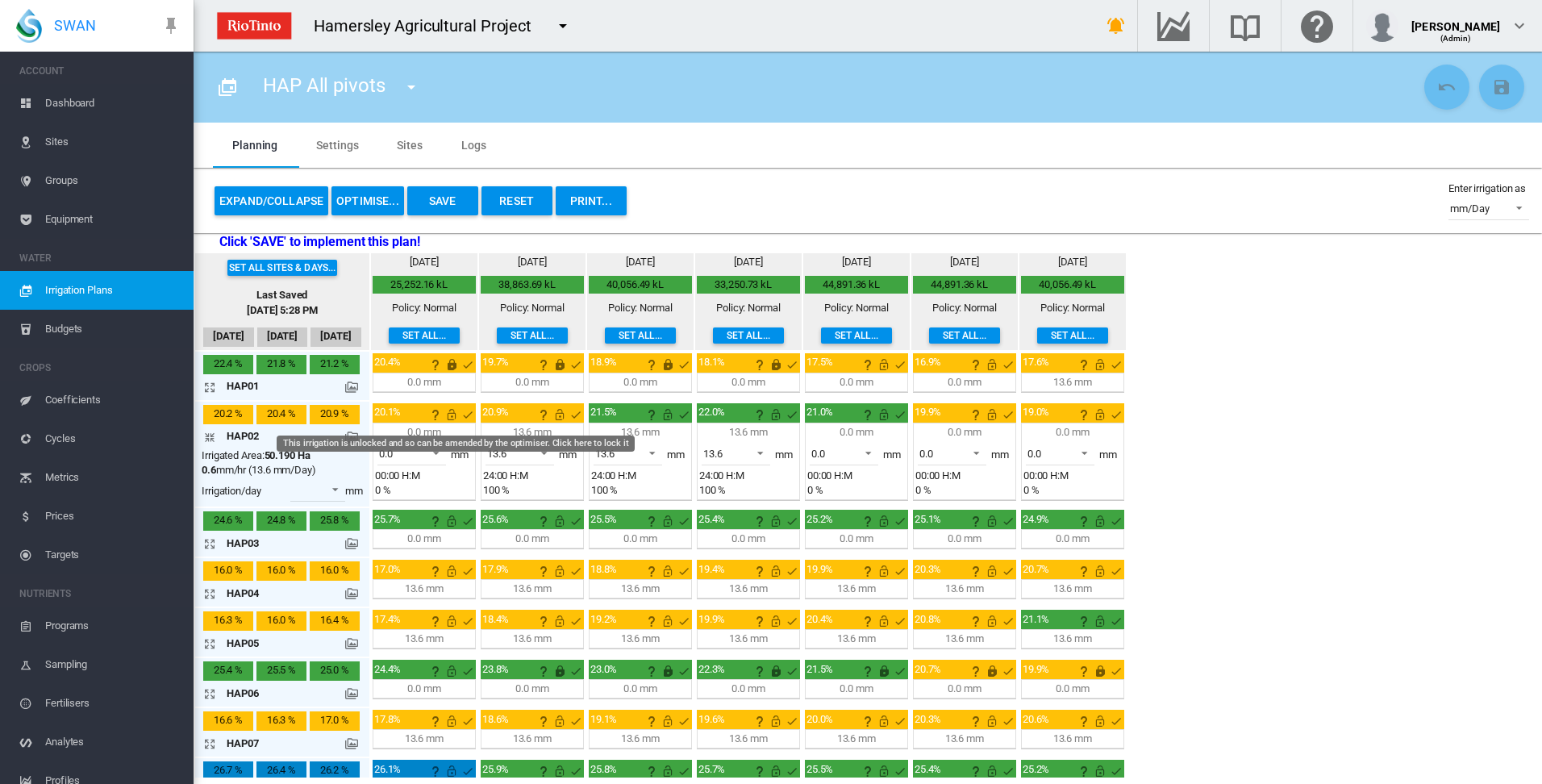
click at [450, 415] on md-icon "This irrigation is unlocked and so can be amended by the optimiser. Click here …" at bounding box center [451, 414] width 19 height 19
click at [208, 436] on md-icon "icon-arrow-collapse" at bounding box center [212, 437] width 19 height 19
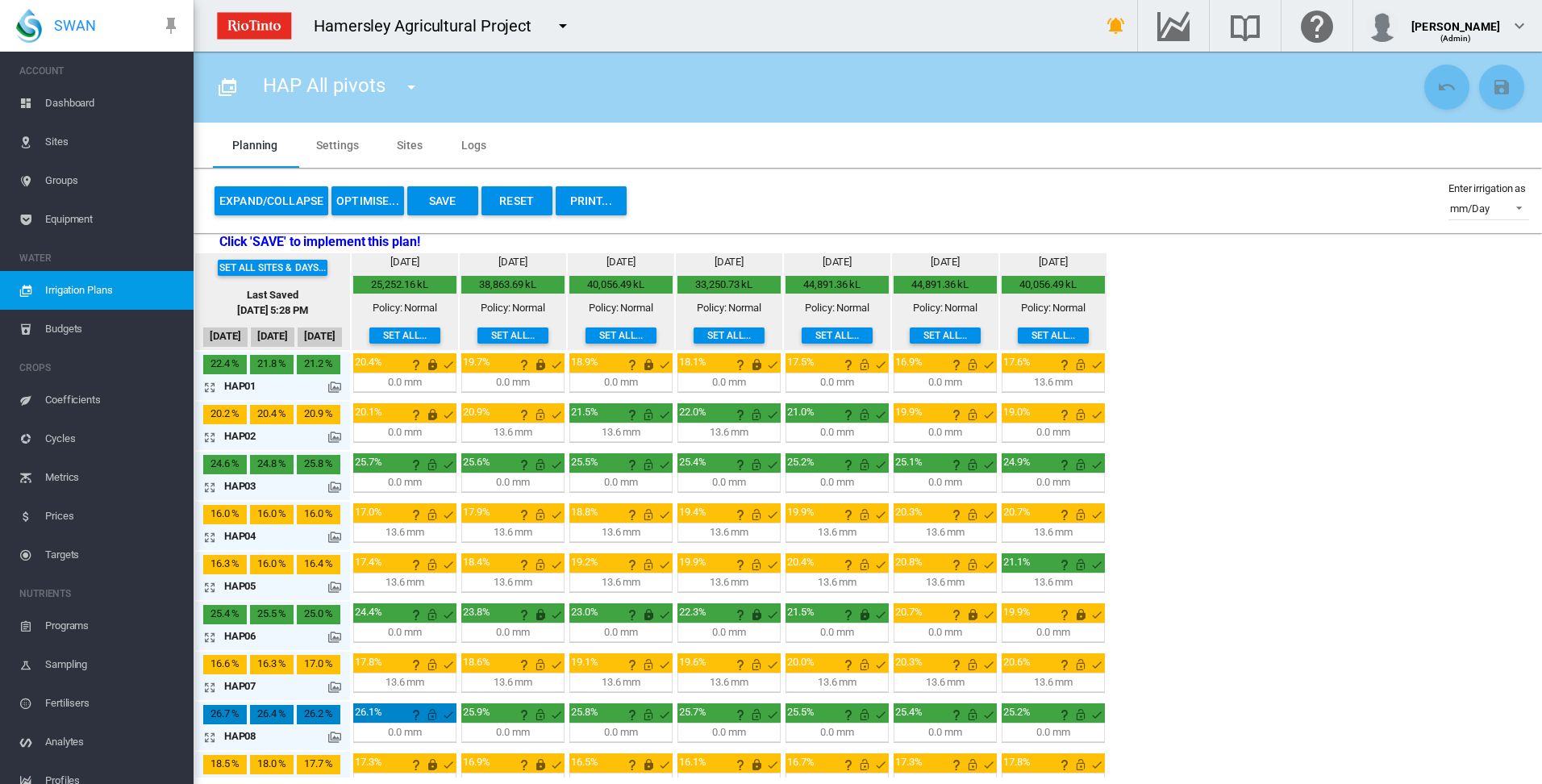
click at [212, 437] on md-icon "icon-arrow-expand" at bounding box center [212, 437] width 19 height 19
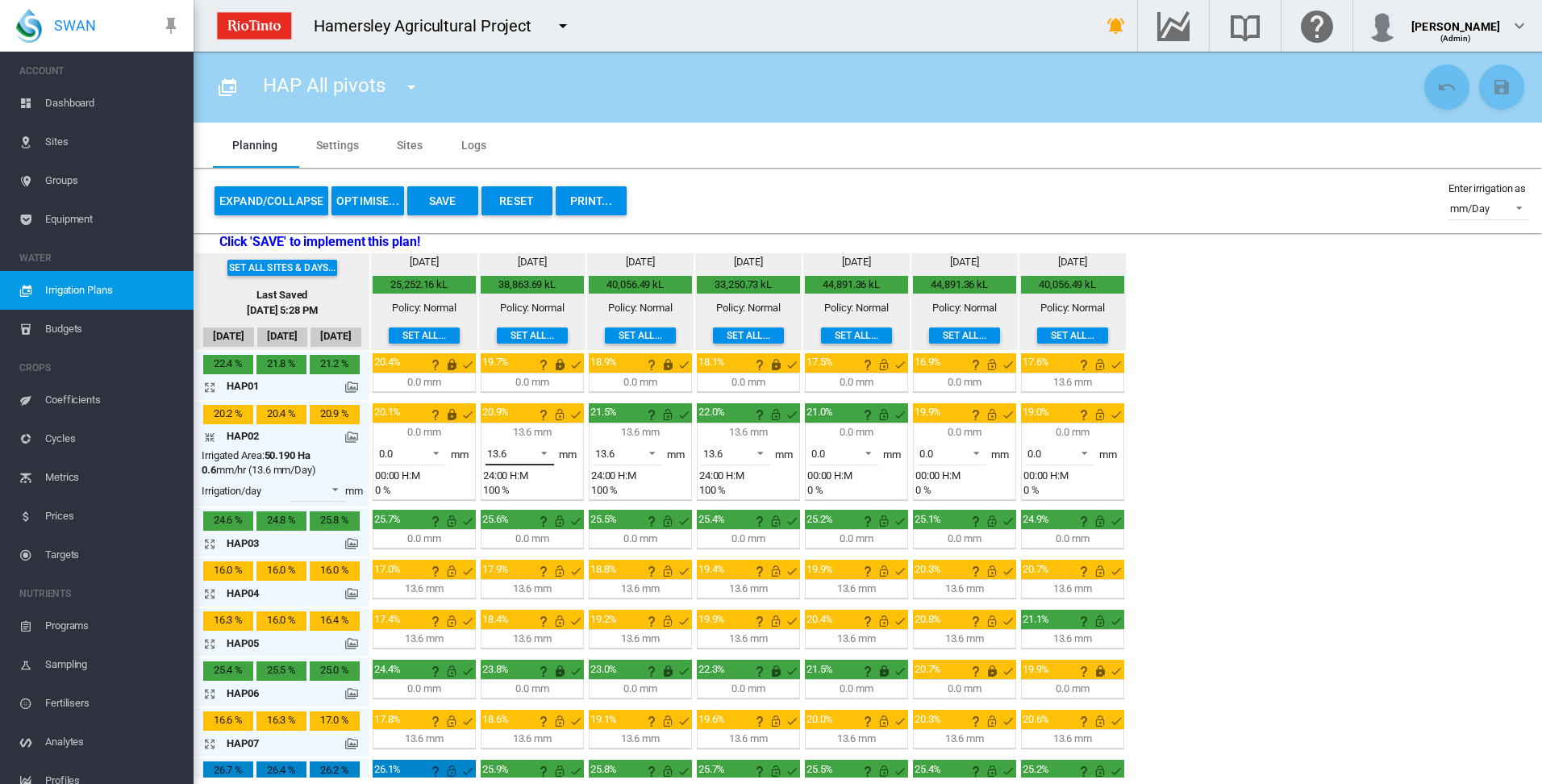
click at [542, 451] on span at bounding box center [539, 451] width 19 height 14
click at [535, 420] on md-option "0.0" at bounding box center [529, 414] width 109 height 39
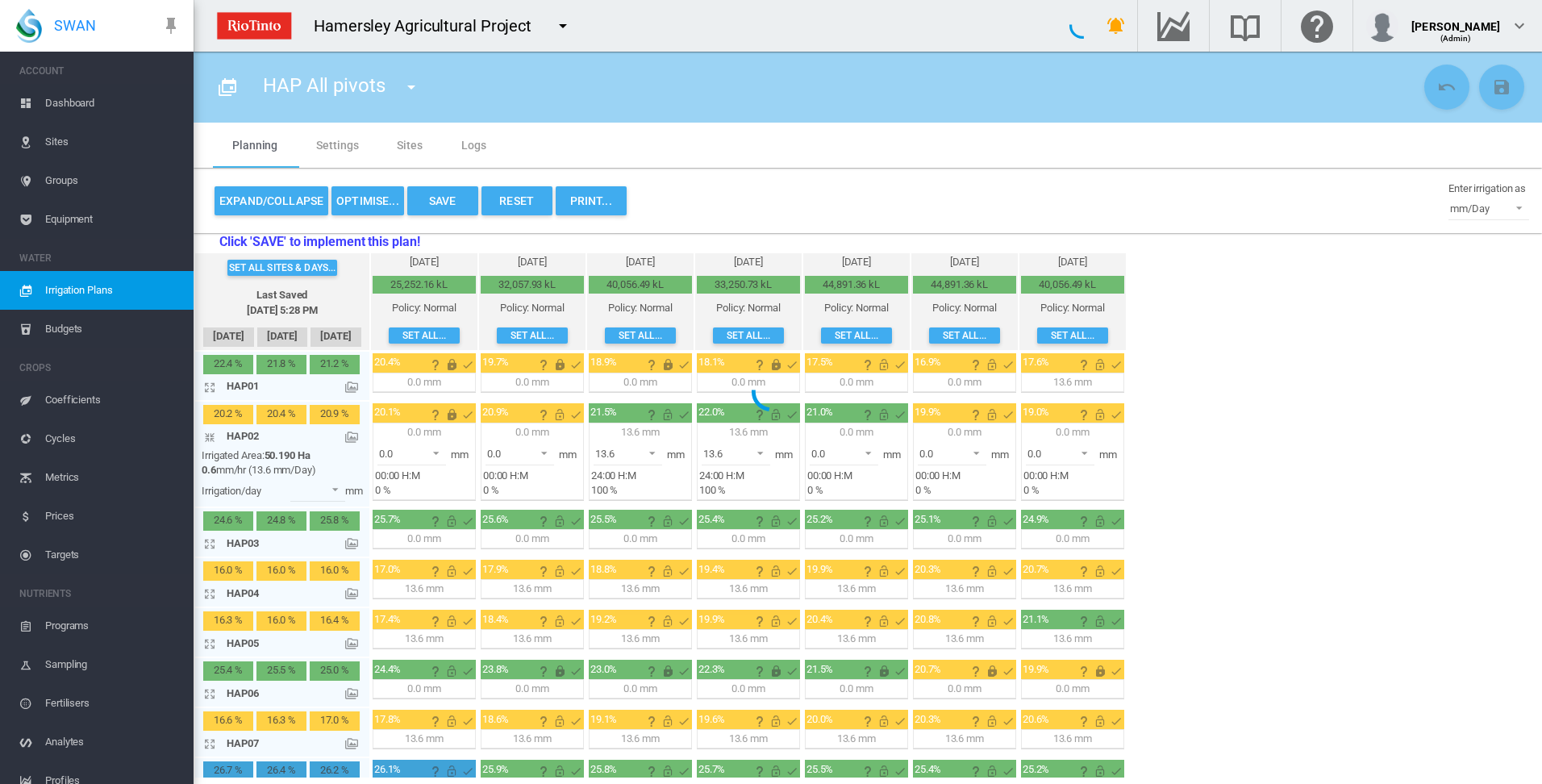
click at [558, 413] on md-icon "This irrigation is unlocked and so can be amended by the optimiser. Click here …" at bounding box center [559, 414] width 19 height 19
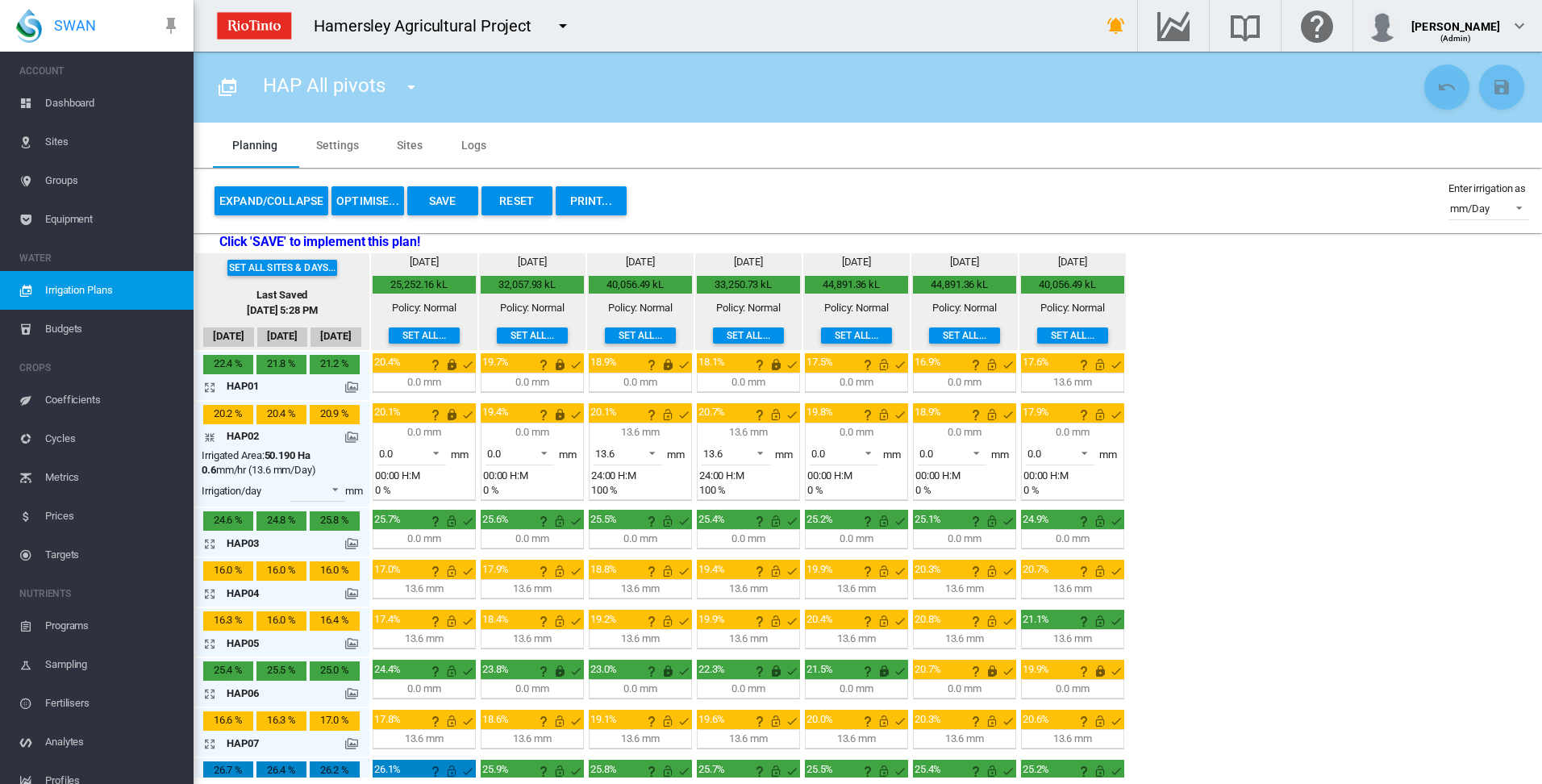
click at [213, 435] on md-icon "icon-arrow-collapse" at bounding box center [212, 437] width 19 height 19
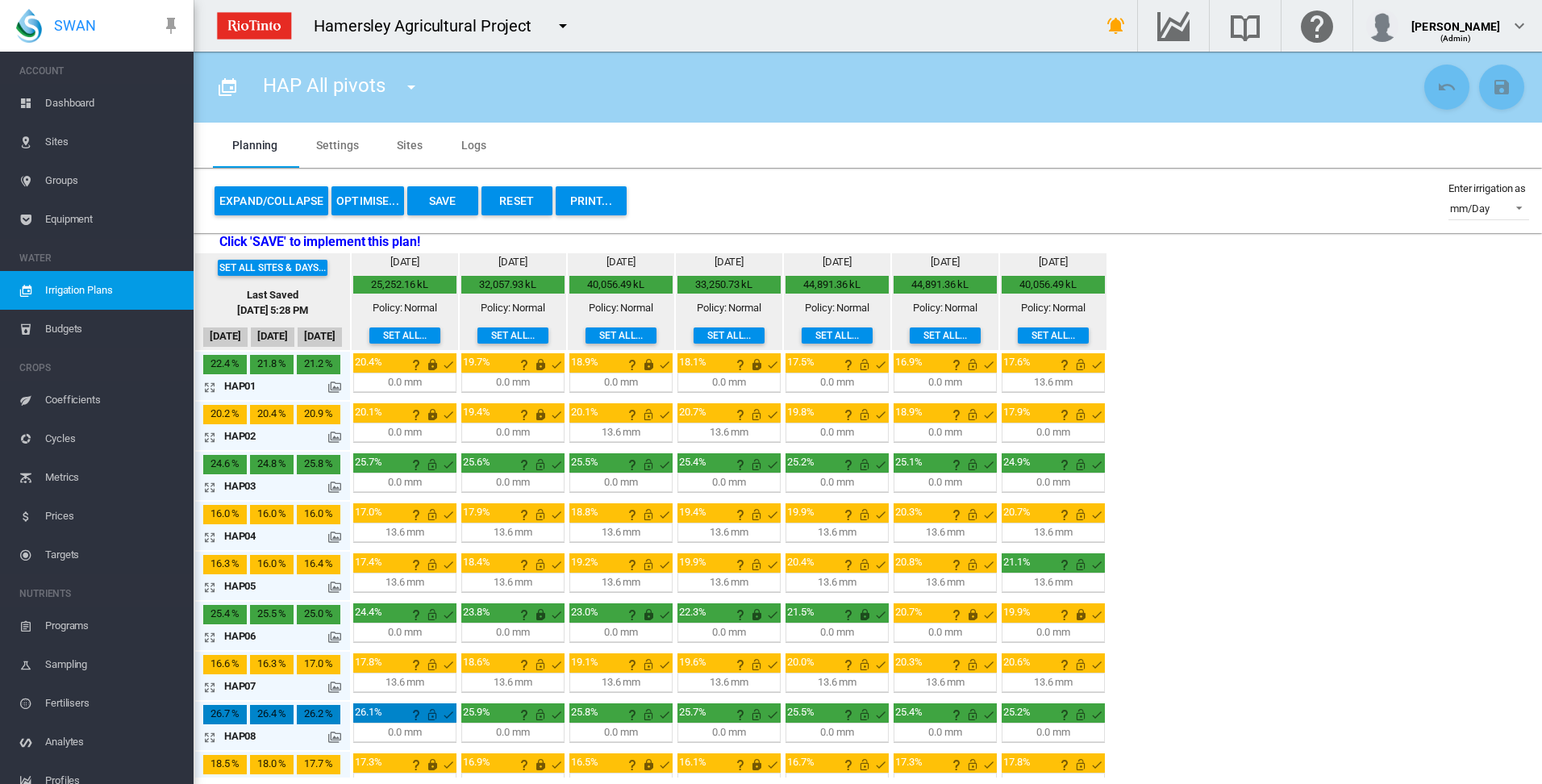
drag, startPoint x: 208, startPoint y: 438, endPoint x: 224, endPoint y: 438, distance: 16.0
click at [211, 438] on md-icon "icon-arrow-expand" at bounding box center [212, 437] width 19 height 19
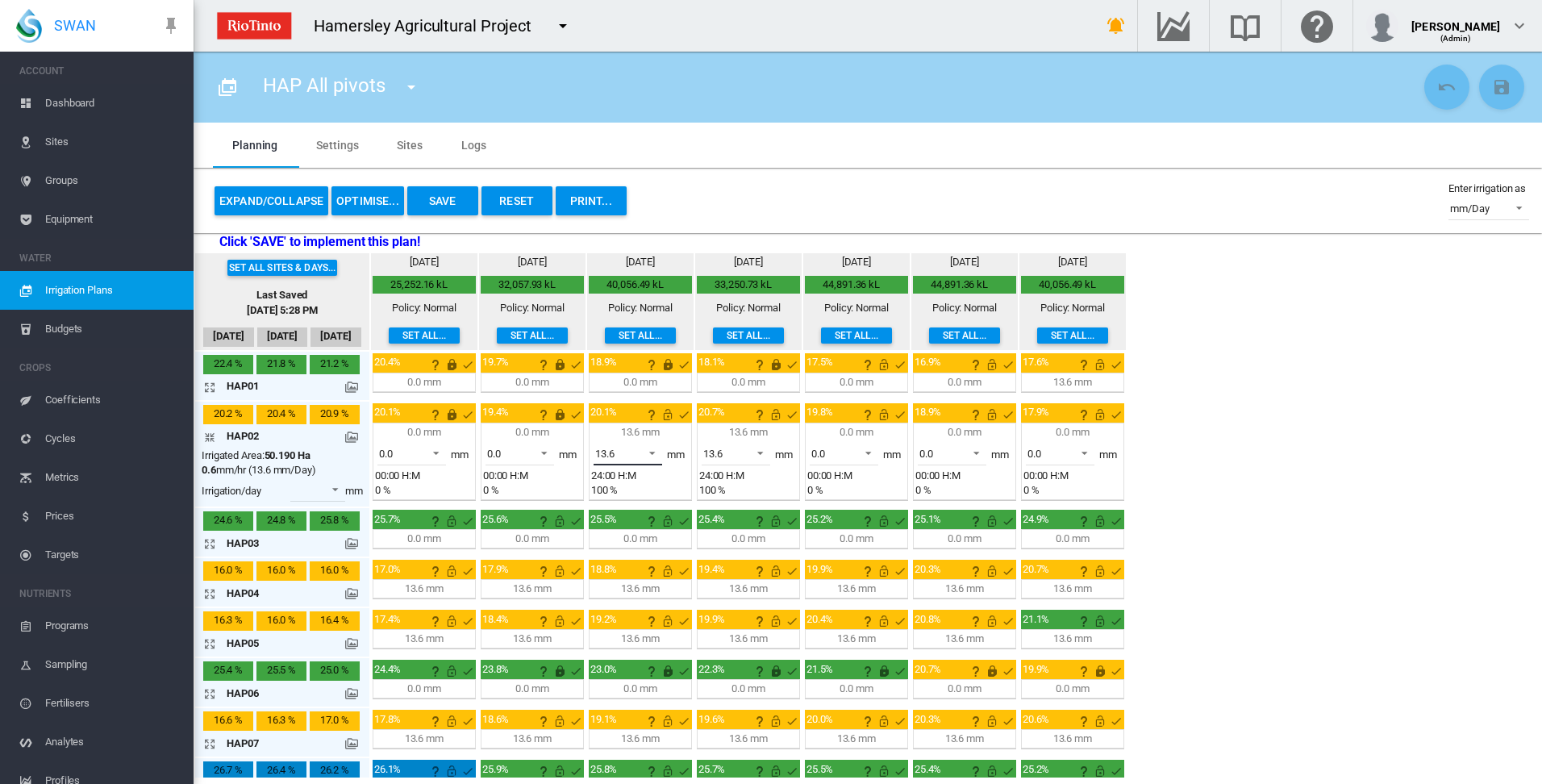
click at [655, 452] on span at bounding box center [648, 451] width 19 height 14
click at [626, 426] on md-option "0.0" at bounding box center [637, 414] width 109 height 39
click at [669, 416] on md-icon "This irrigation is unlocked and so can be amended by the optimiser. Click here …" at bounding box center [667, 414] width 19 height 19
click at [213, 434] on md-icon "icon-arrow-collapse" at bounding box center [212, 437] width 19 height 19
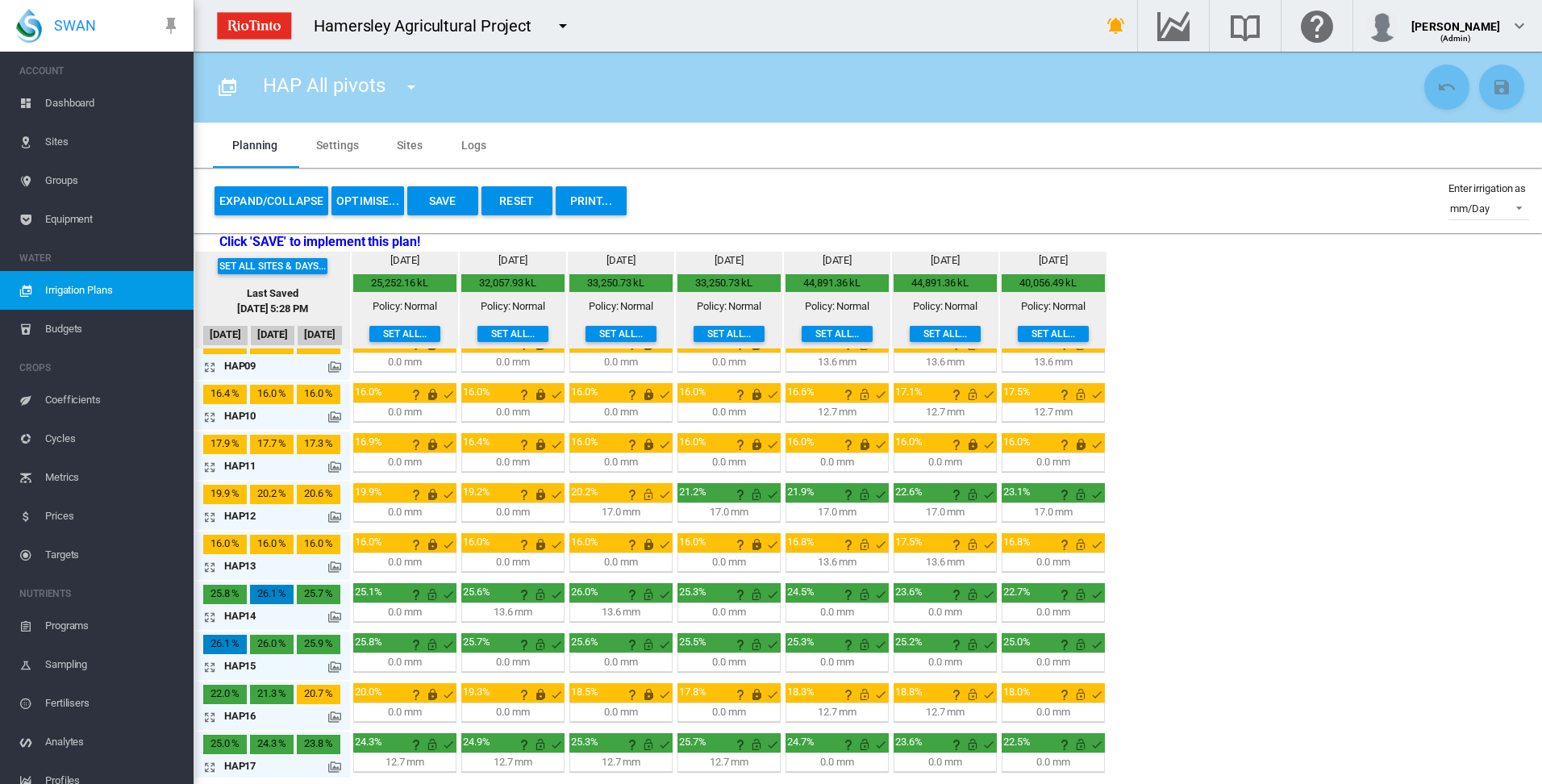
scroll to position [424, 0]
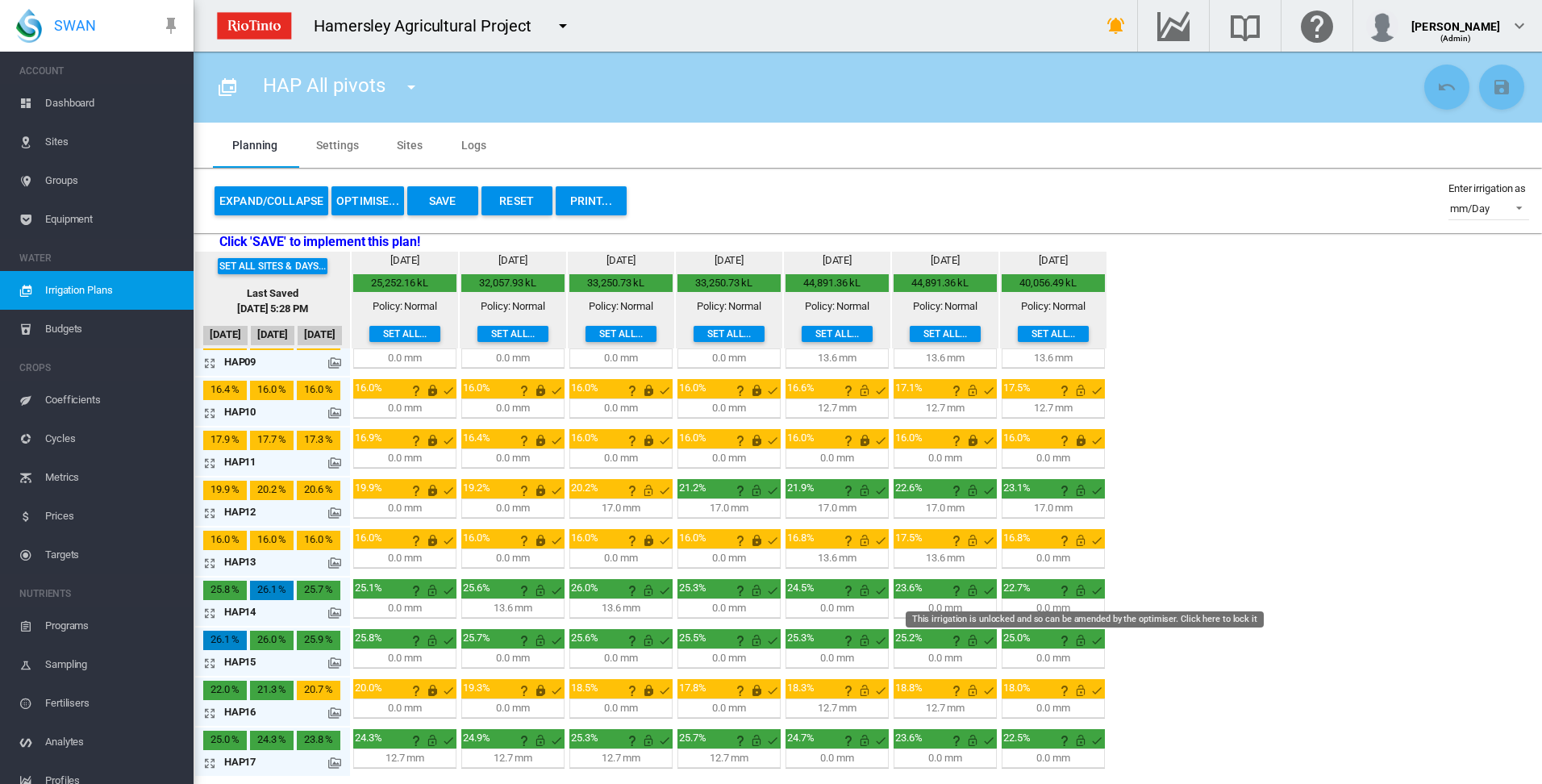
click at [1080, 592] on md-icon "This irrigation is unlocked and so can be amended by the optimiser. Click here …" at bounding box center [1080, 590] width 19 height 19
click at [440, 200] on button "Save" at bounding box center [443, 200] width 71 height 29
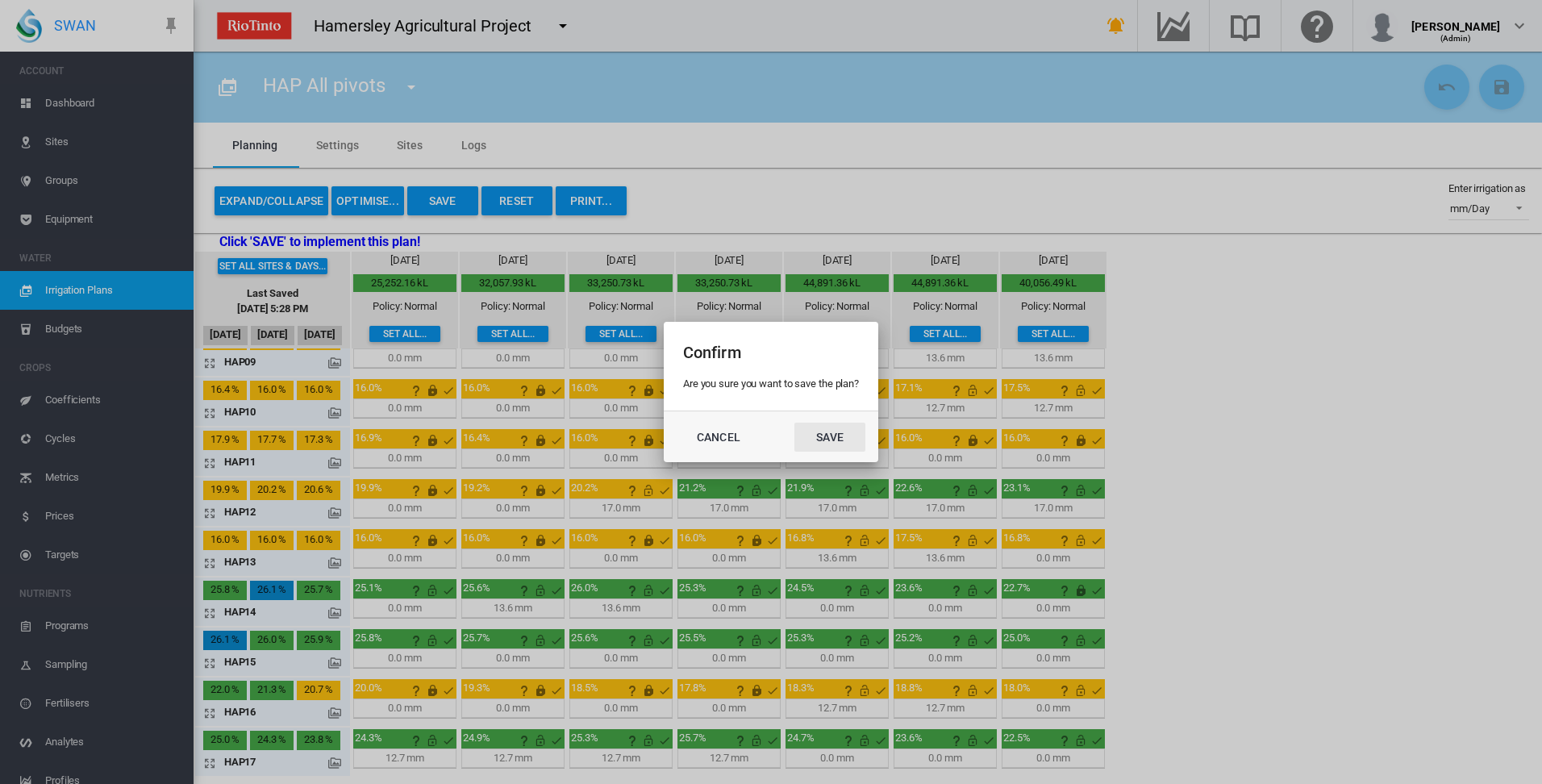
click at [833, 441] on button "Save" at bounding box center [830, 437] width 71 height 29
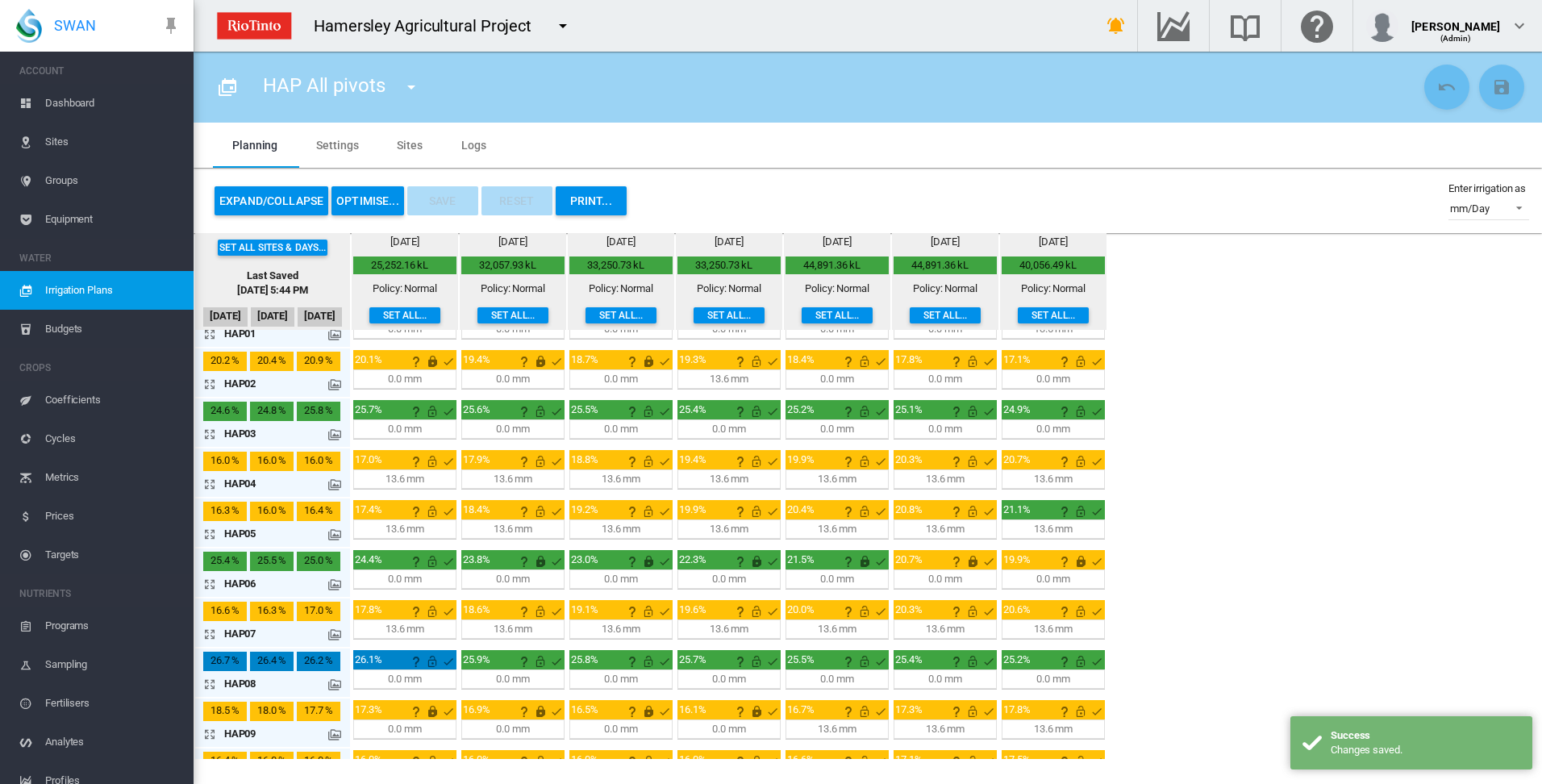
scroll to position [0, 0]
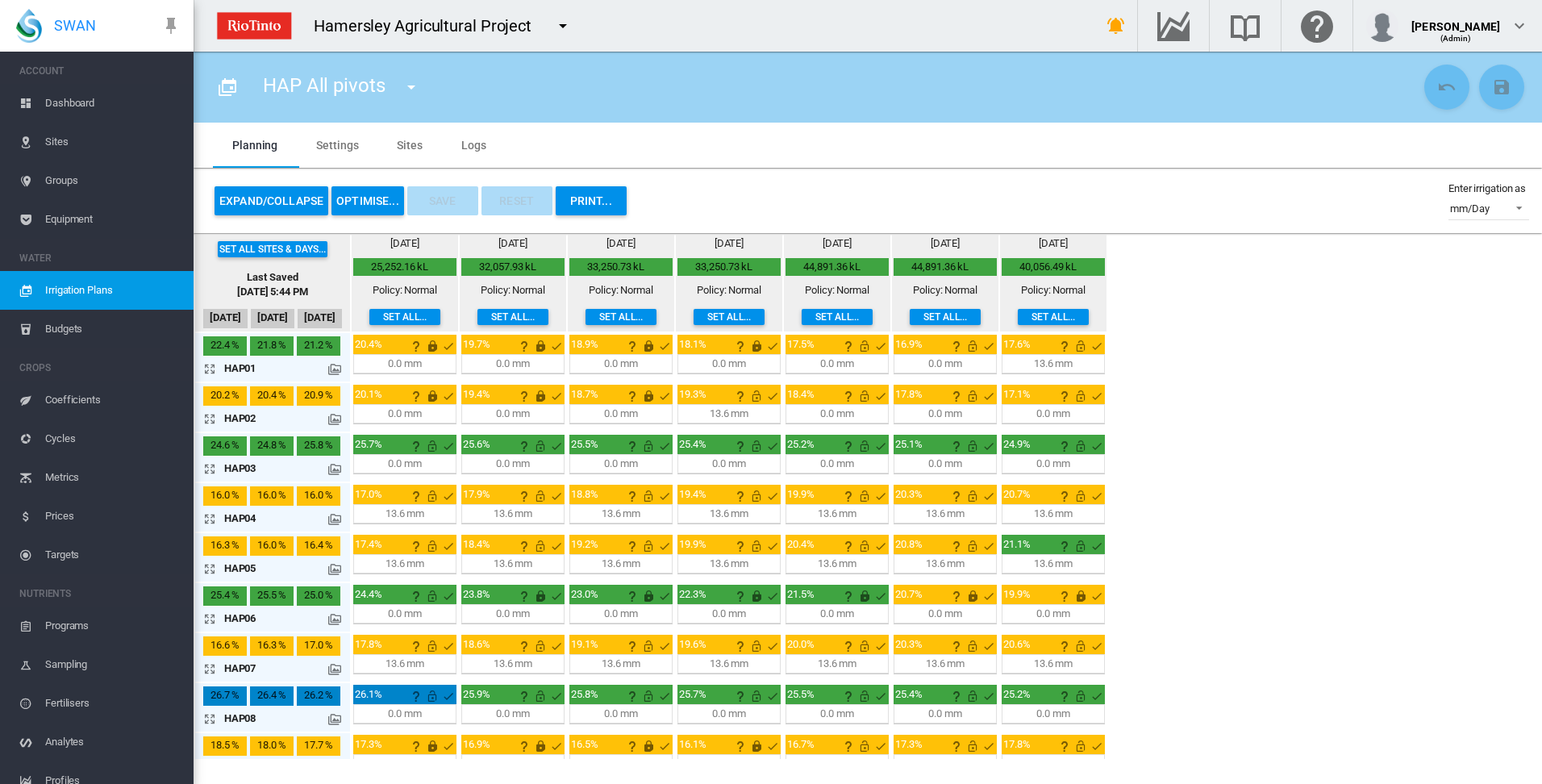
click at [212, 468] on md-icon "icon-arrow-expand" at bounding box center [212, 468] width 19 height 19
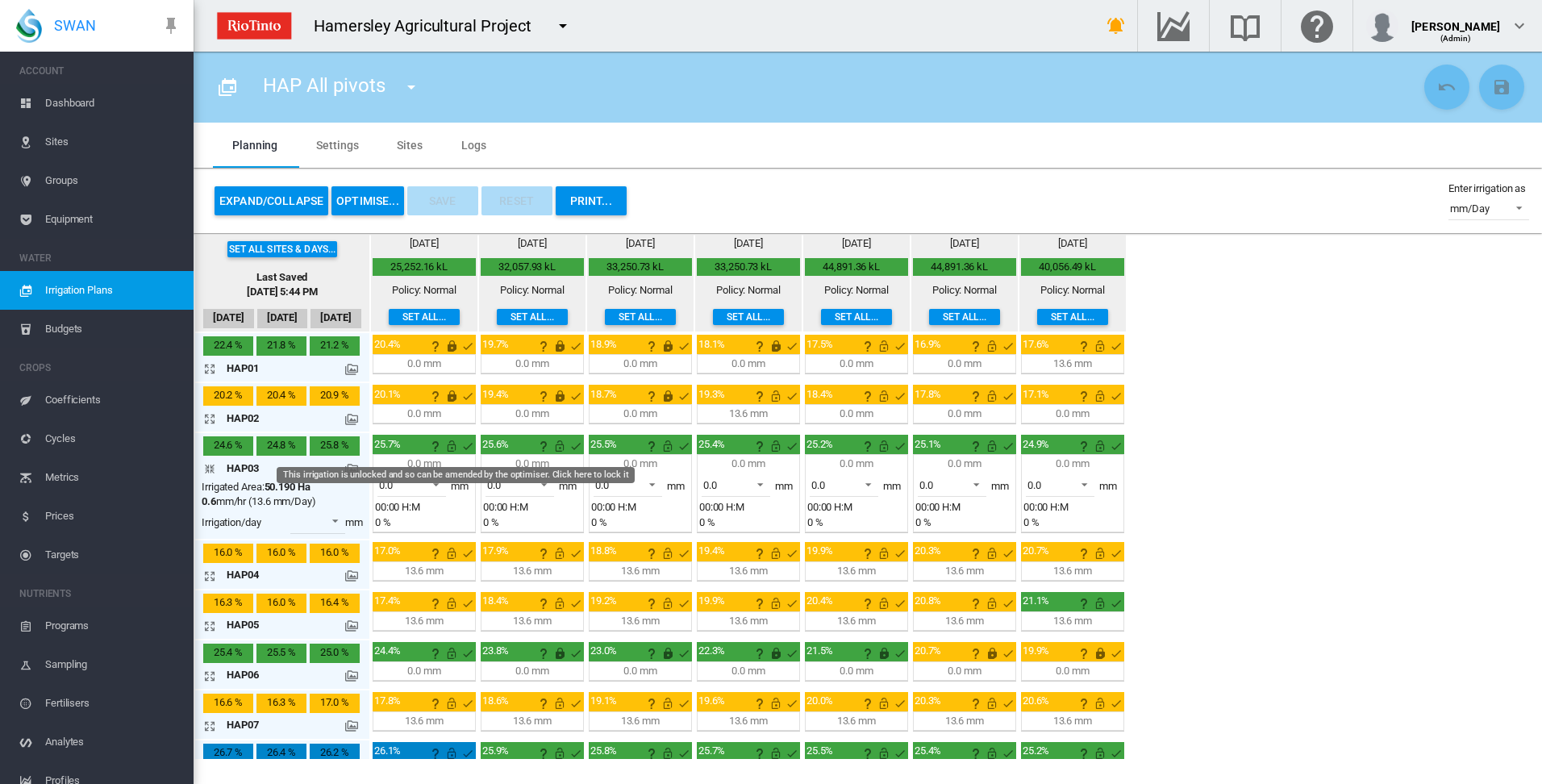
click at [451, 447] on md-icon "This irrigation is unlocked and so can be amended by the optimiser. Click here …" at bounding box center [451, 445] width 19 height 19
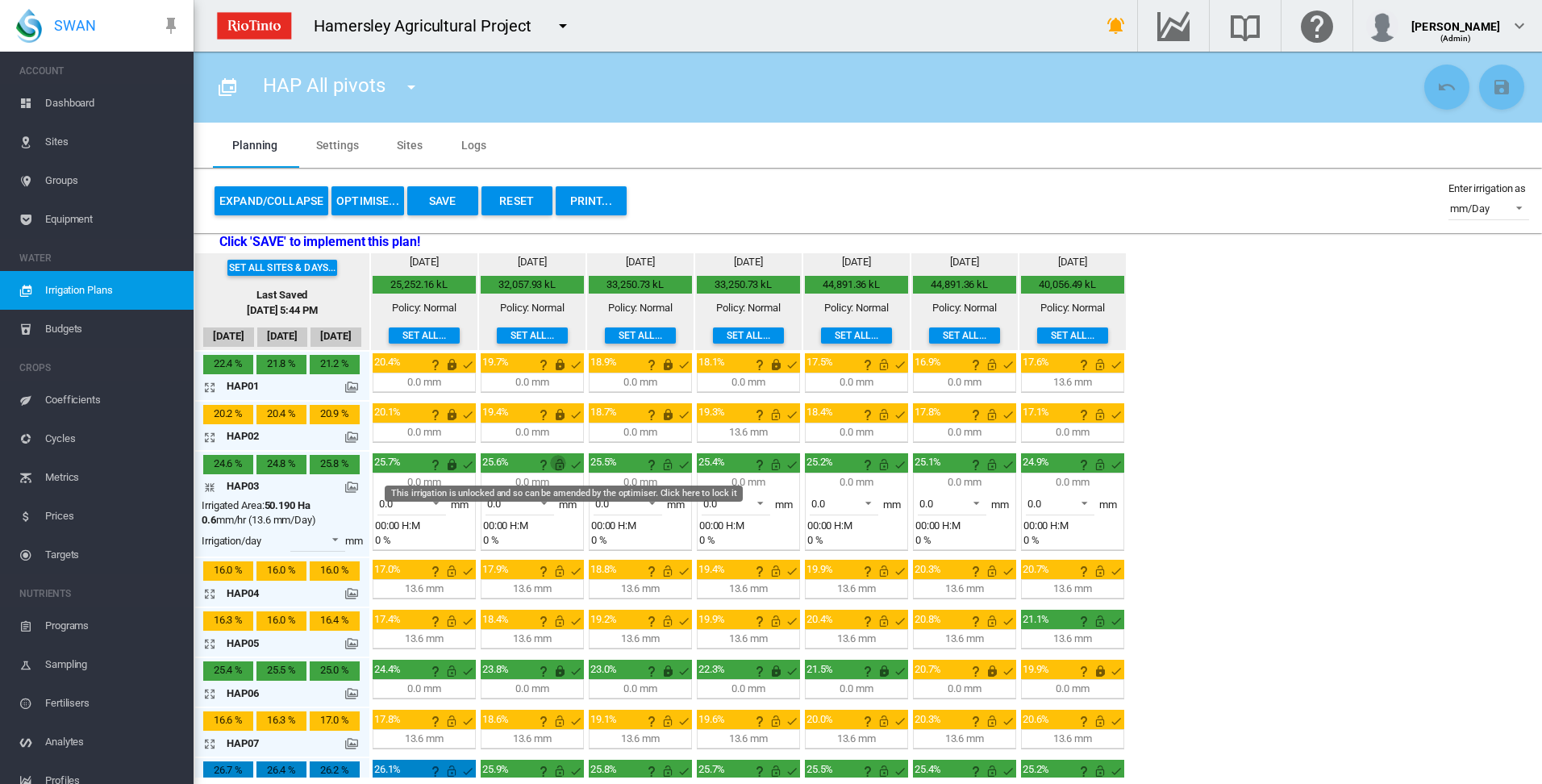
drag, startPoint x: 562, startPoint y: 465, endPoint x: 574, endPoint y: 461, distance: 12.6
click at [562, 466] on md-icon "This irrigation is unlocked and so can be amended by the optimiser. Click here …" at bounding box center [559, 464] width 19 height 19
click at [665, 466] on md-icon "This irrigation is unlocked and so can be amended by the optimiser. Click here …" at bounding box center [667, 464] width 19 height 19
click at [781, 467] on md-icon "This irrigation is unlocked and so can be amended by the optimiser. Click here …" at bounding box center [776, 464] width 19 height 19
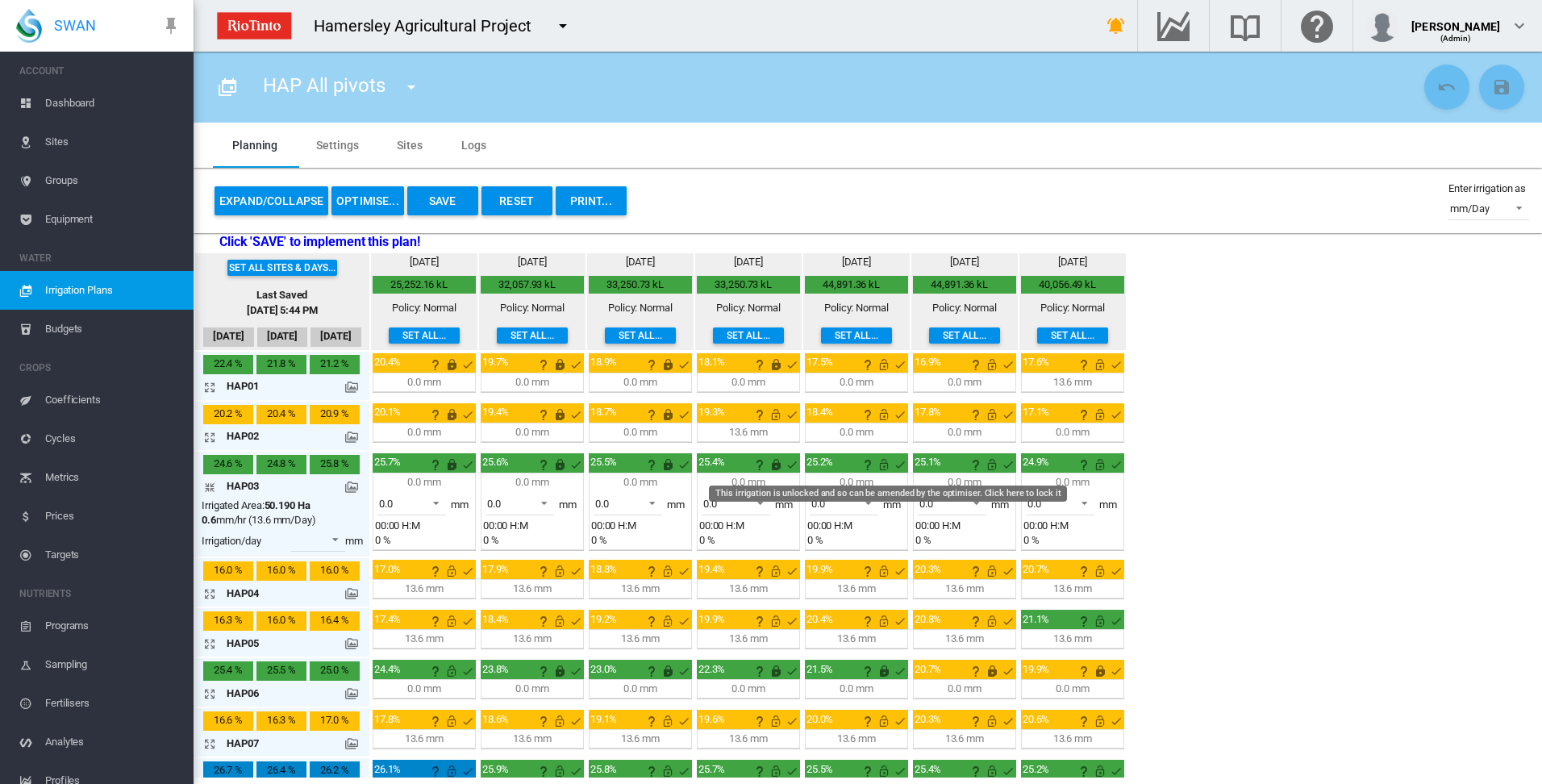
click at [883, 467] on md-icon "This irrigation is unlocked and so can be amended by the optimiser. Click here …" at bounding box center [883, 464] width 19 height 19
click at [211, 483] on md-icon "icon-arrow-collapse" at bounding box center [212, 487] width 19 height 19
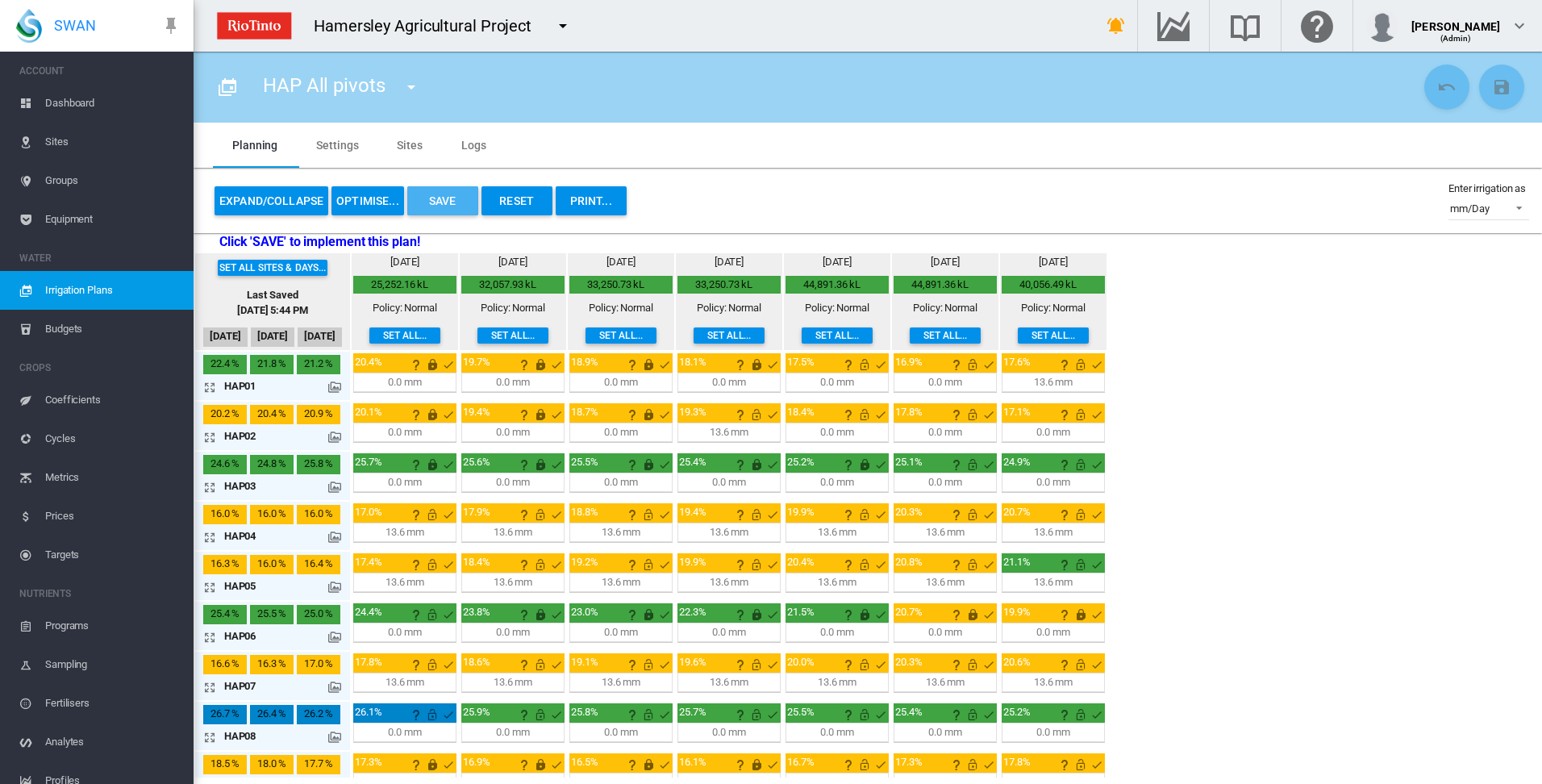
click at [438, 205] on button "Save" at bounding box center [443, 200] width 71 height 29
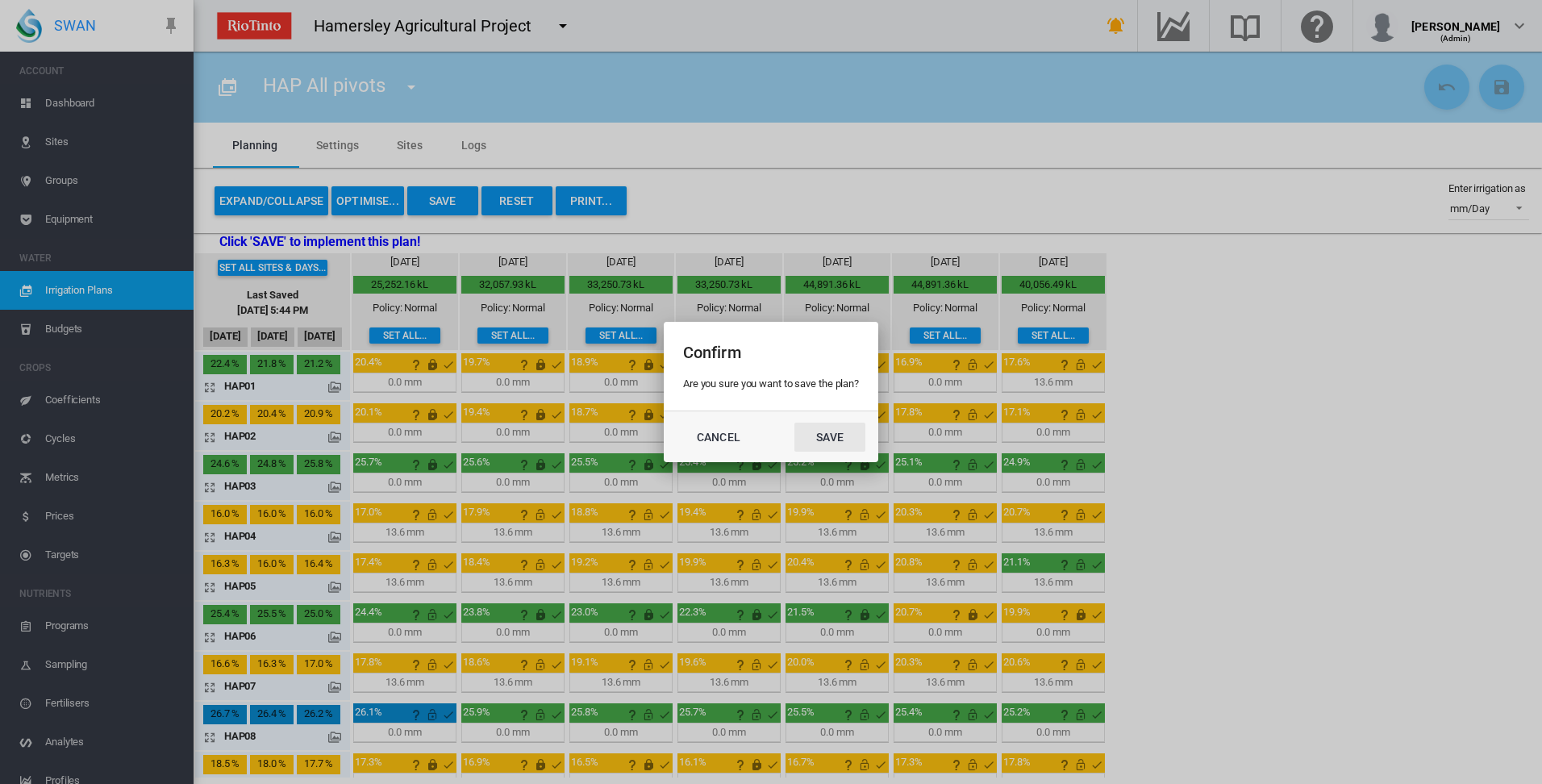
click at [840, 445] on button "Save" at bounding box center [830, 437] width 71 height 29
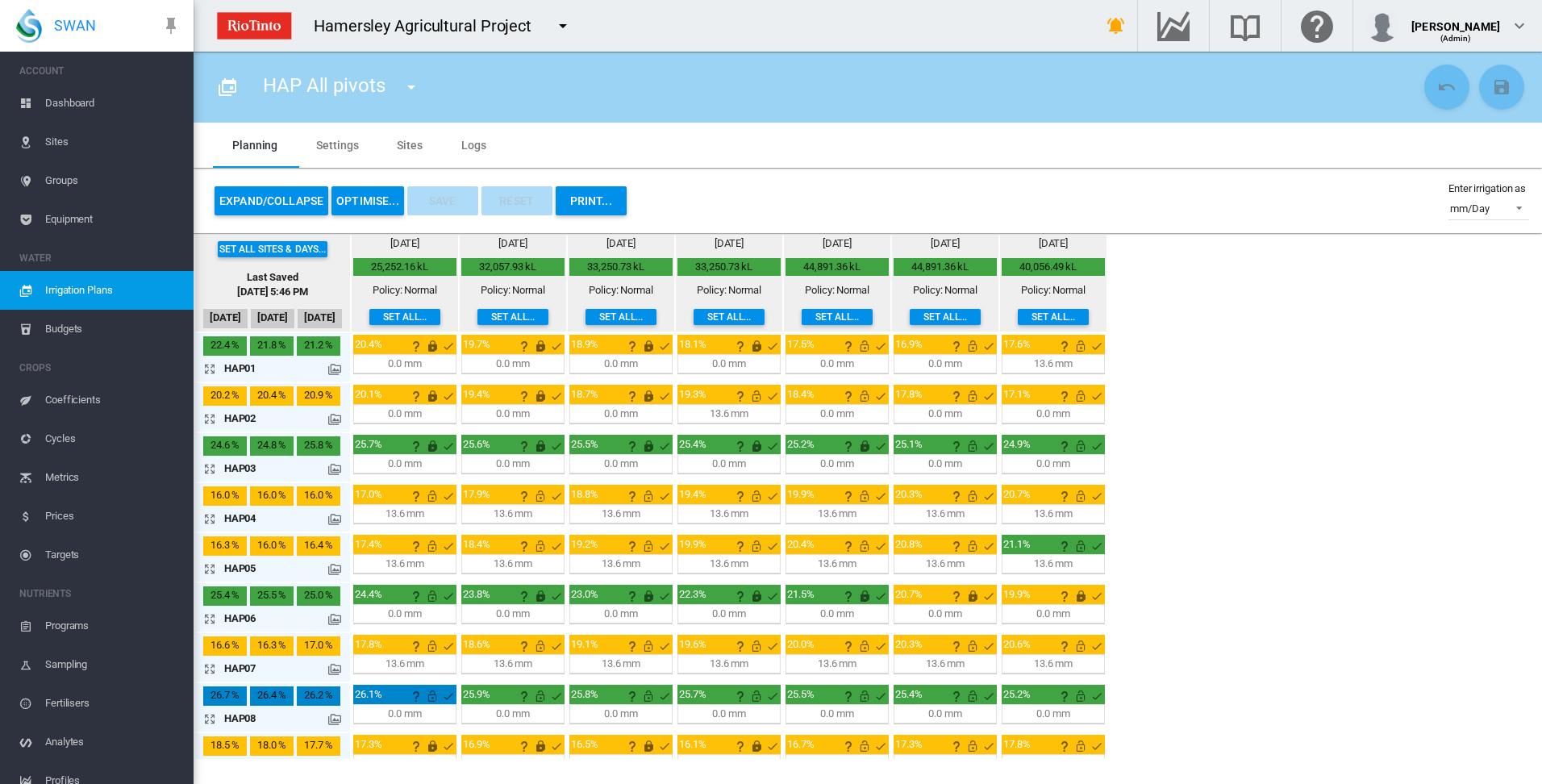
drag, startPoint x: 210, startPoint y: 520, endPoint x: 219, endPoint y: 520, distance: 9.0
click at [211, 520] on md-icon "icon-arrow-expand" at bounding box center [212, 518] width 19 height 19
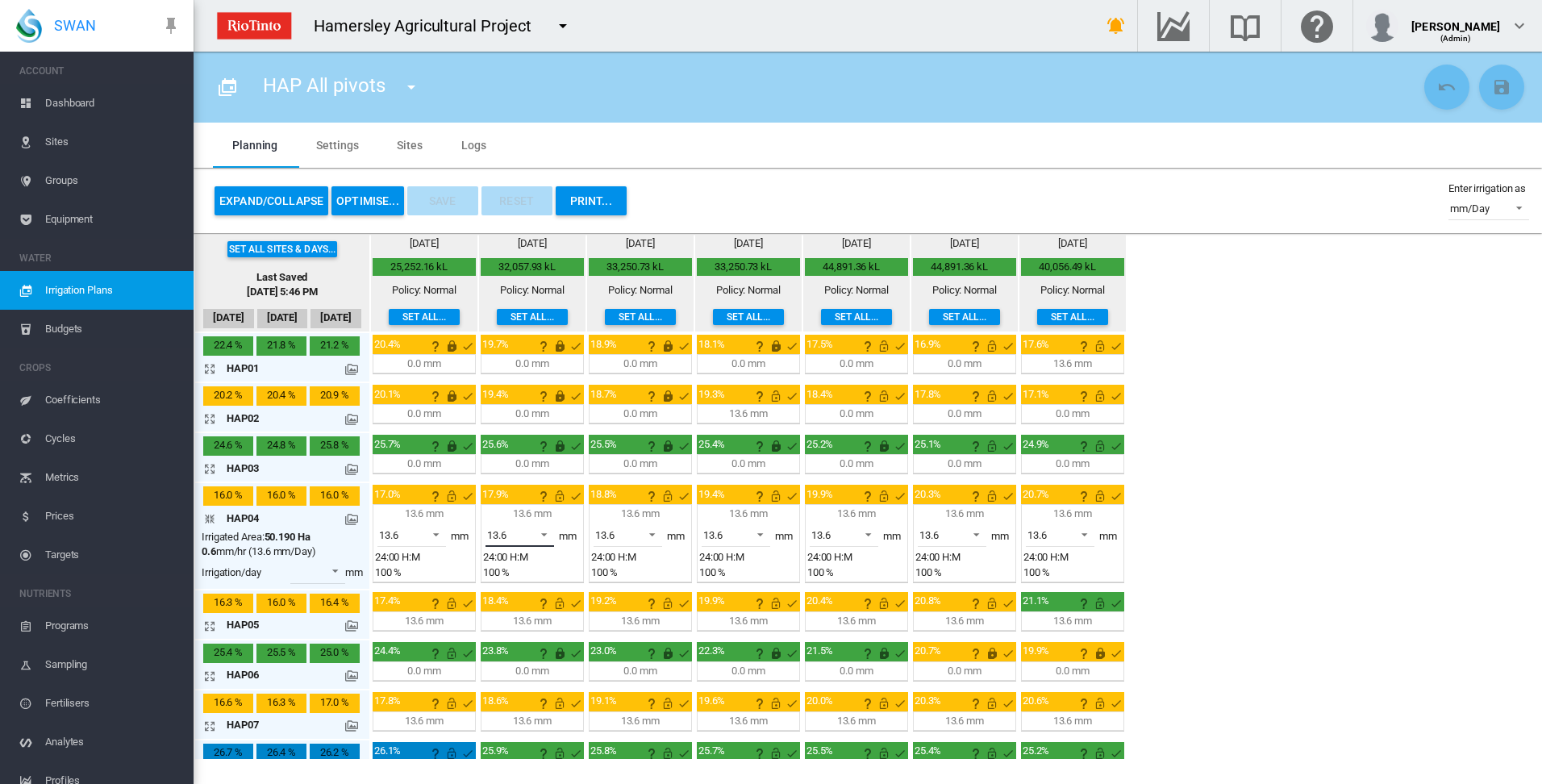
click at [543, 533] on span at bounding box center [539, 532] width 19 height 14
click at [512, 494] on md-option "0.0" at bounding box center [529, 497] width 109 height 39
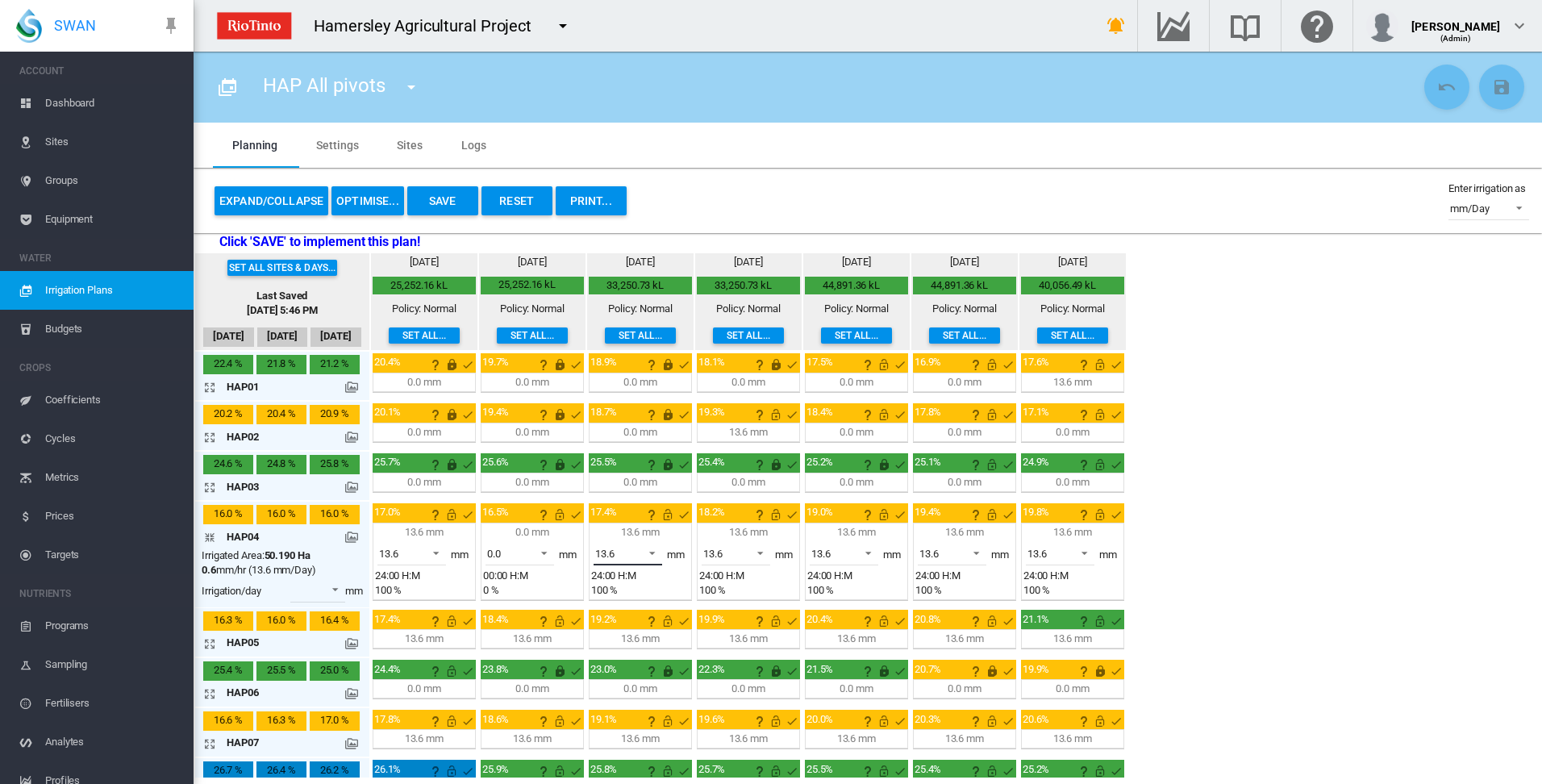
click at [655, 552] on span at bounding box center [648, 551] width 19 height 14
drag, startPoint x: 635, startPoint y: 528, endPoint x: 658, endPoint y: 528, distance: 23.0
click at [638, 528] on md-option "0.0" at bounding box center [637, 515] width 109 height 39
click at [756, 552] on span at bounding box center [755, 551] width 19 height 14
click at [740, 527] on md-option "0.0" at bounding box center [745, 515] width 109 height 39
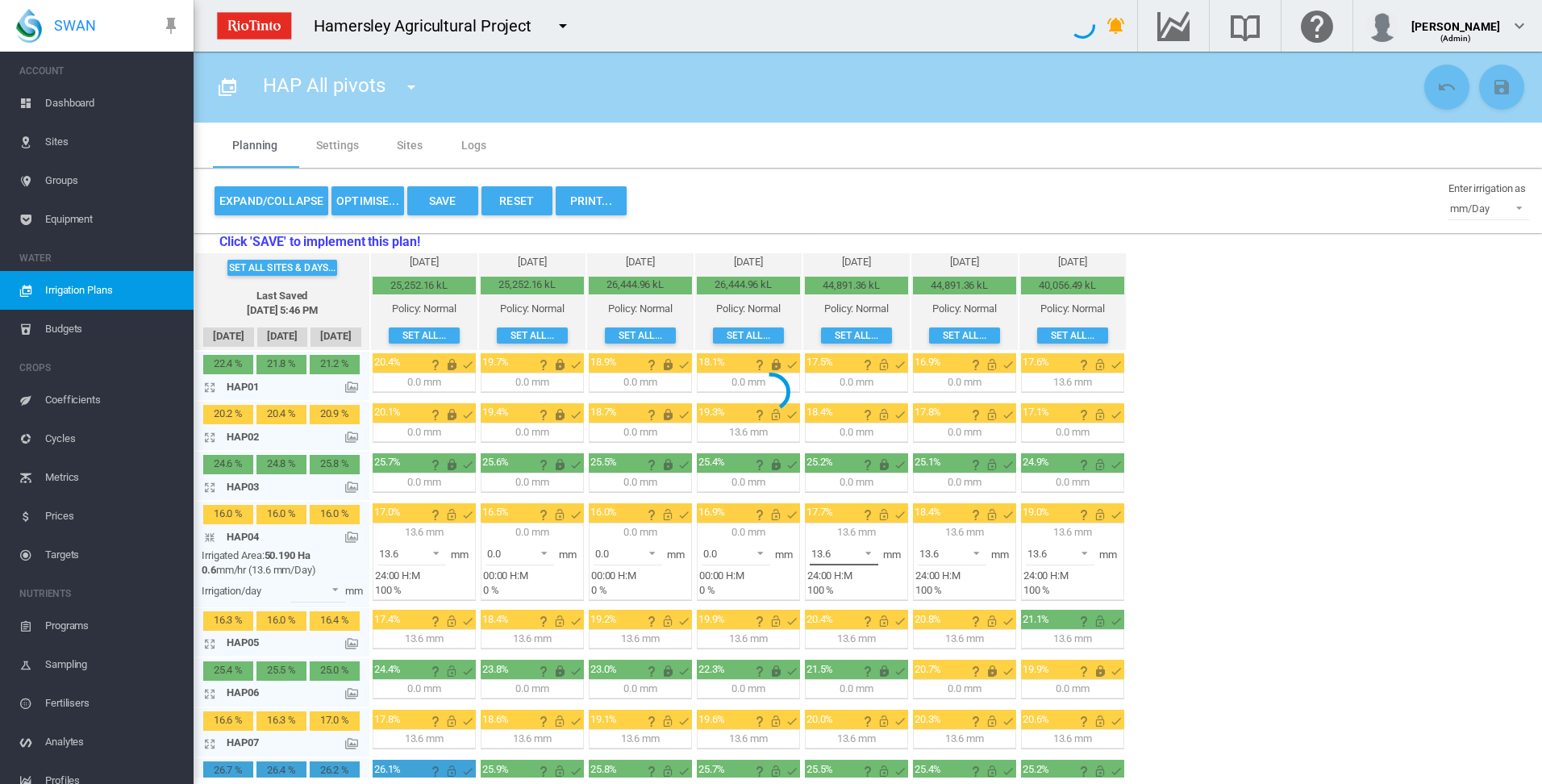
click at [871, 554] on span at bounding box center [863, 551] width 19 height 14
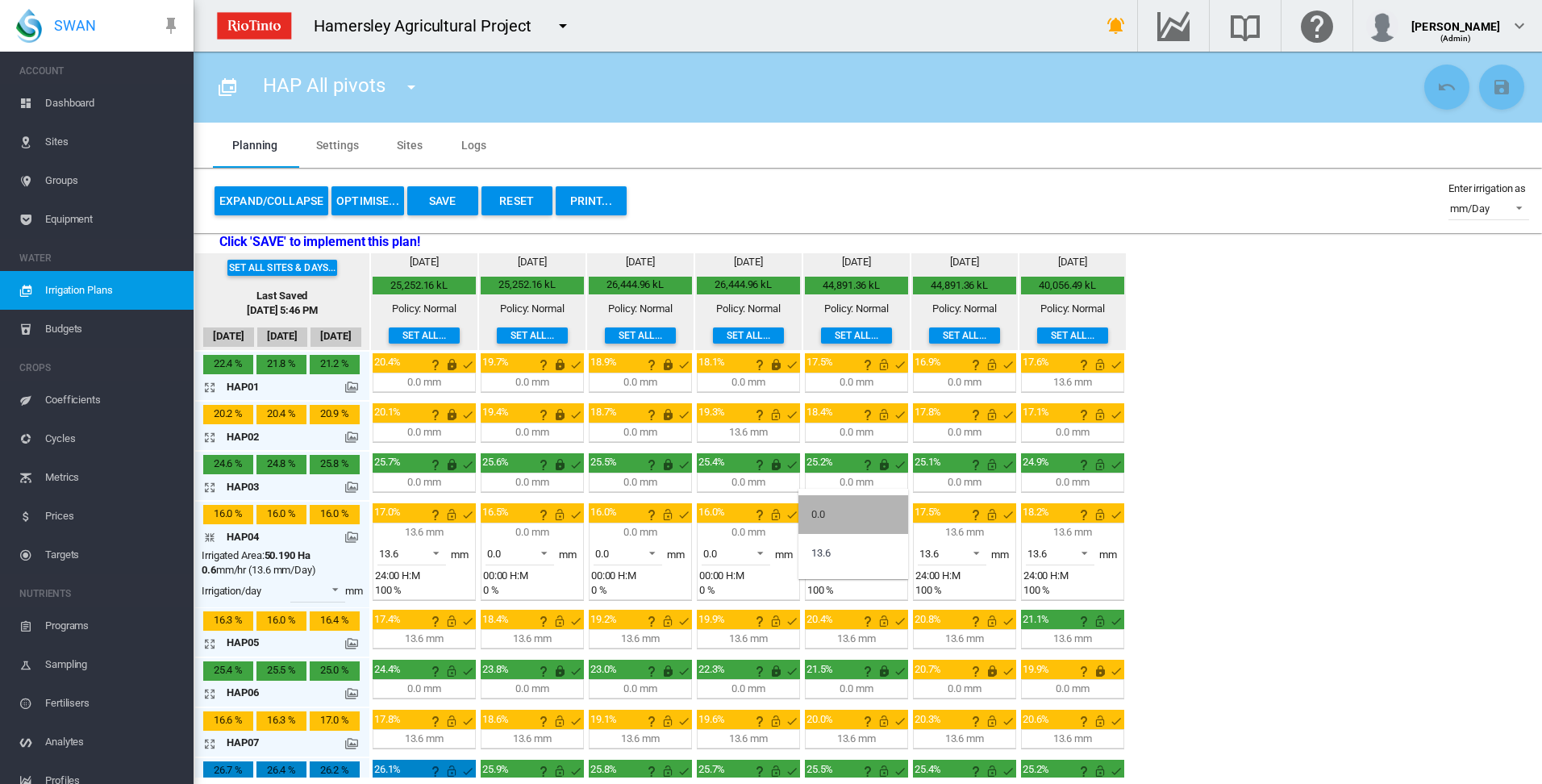
click at [857, 525] on md-option "0.0" at bounding box center [853, 515] width 109 height 39
click at [979, 553] on span at bounding box center [972, 551] width 19 height 14
click at [969, 524] on md-option "0.0" at bounding box center [961, 515] width 109 height 39
click at [1082, 555] on span at bounding box center [1080, 551] width 19 height 14
click at [1073, 522] on md-option "0.0" at bounding box center [1070, 515] width 109 height 39
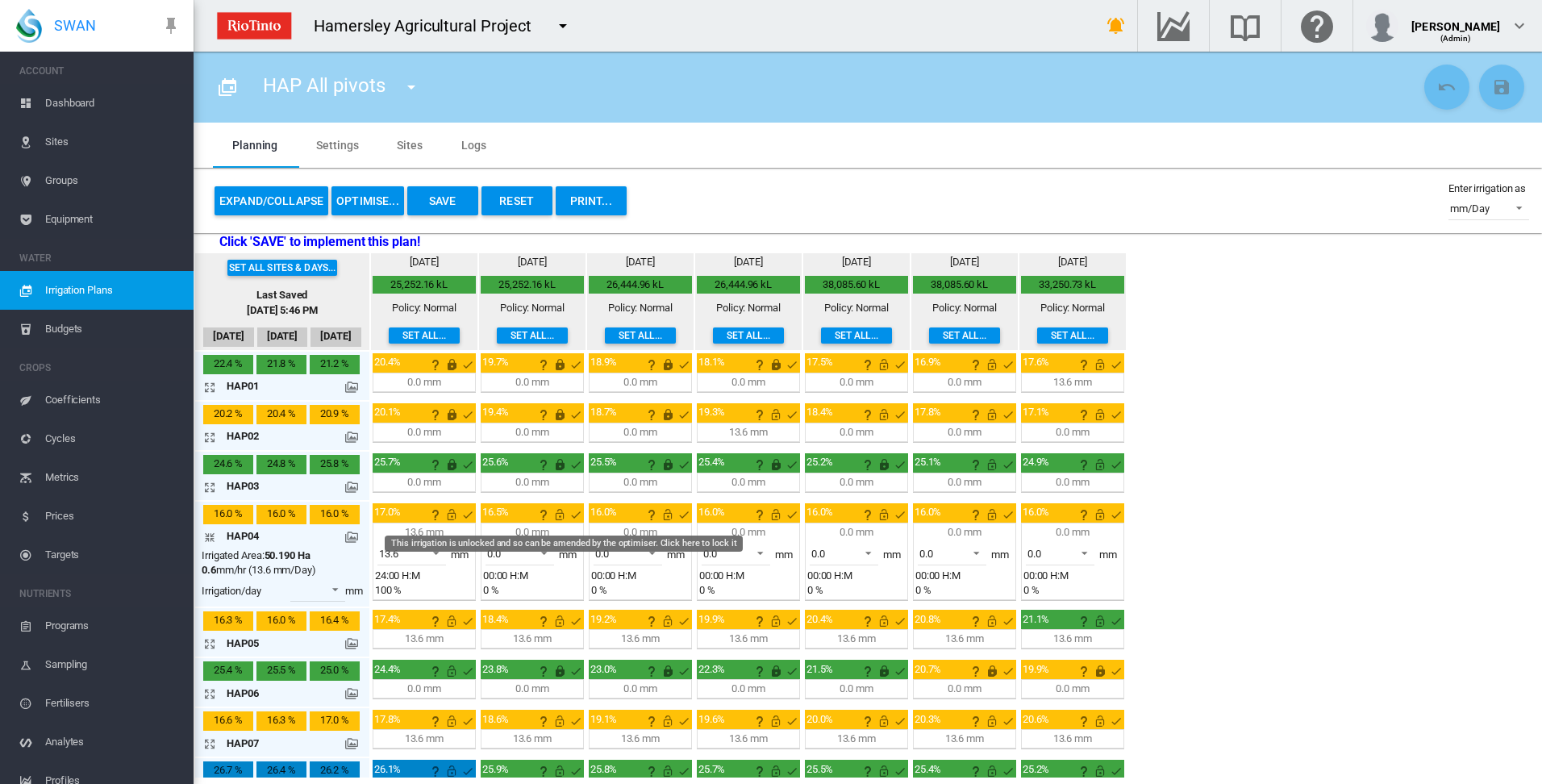
click at [559, 520] on md-icon "This irrigation is unlocked and so can be amended by the optimiser. Click here …" at bounding box center [559, 515] width 19 height 19
drag, startPoint x: 668, startPoint y: 515, endPoint x: 706, endPoint y: 515, distance: 38.0
click at [669, 515] on md-icon "This irrigation is unlocked and so can be amended by the optimiser. Click here …" at bounding box center [667, 515] width 19 height 19
click at [772, 515] on md-icon "This irrigation is unlocked and so can be amended by the optimiser. Click here …" at bounding box center [776, 515] width 19 height 19
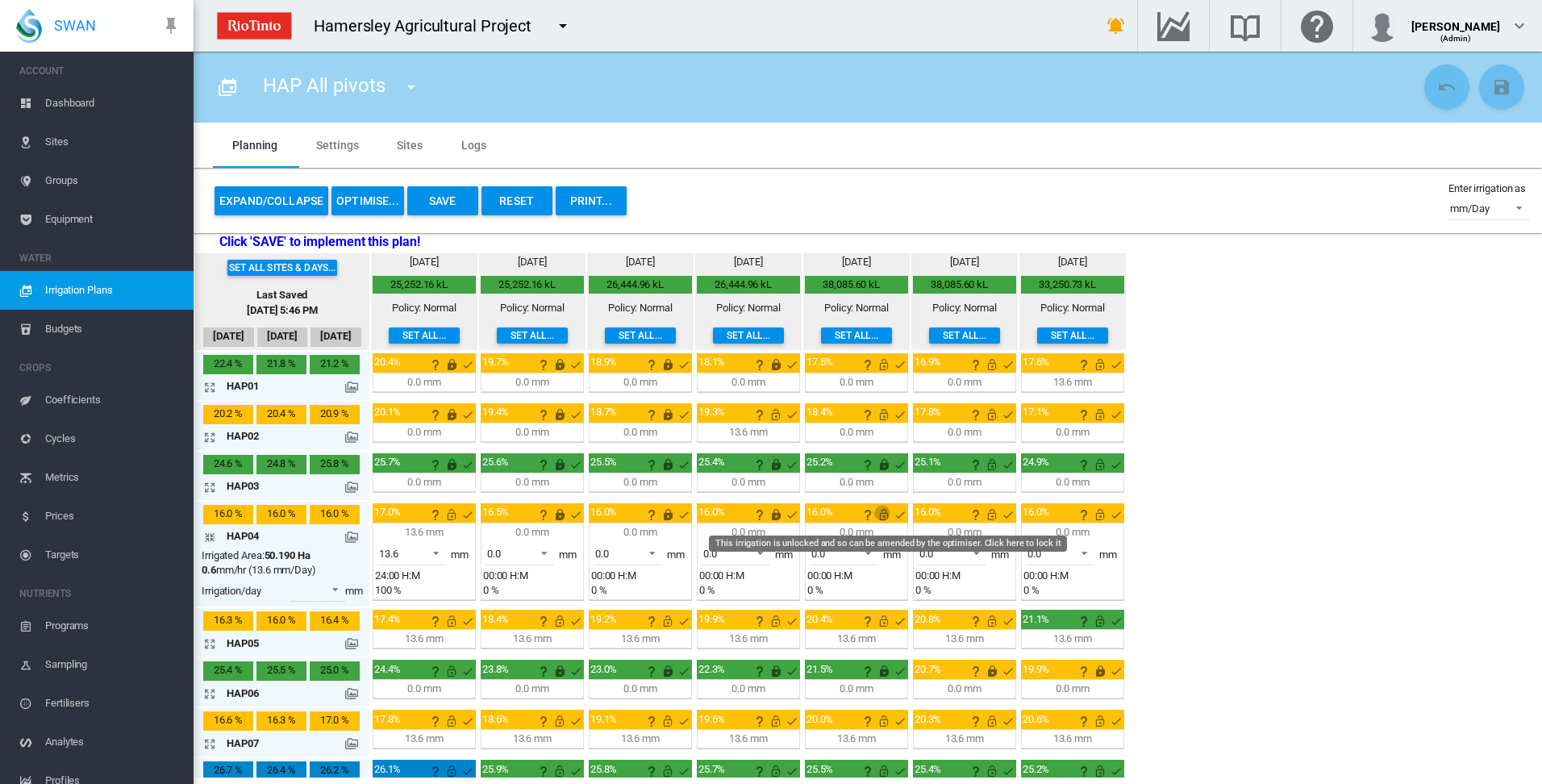
click at [882, 518] on md-icon "This irrigation is unlocked and so can be amended by the optimiser. Click here …" at bounding box center [883, 515] width 19 height 19
click at [990, 518] on md-icon "This irrigation is unlocked and so can be amended by the optimiser. Click here …" at bounding box center [991, 515] width 19 height 19
click at [1103, 515] on md-icon "This irrigation is unlocked and so can be amended by the optimiser. Click here …" at bounding box center [1100, 515] width 19 height 19
click at [212, 536] on md-icon "icon-arrow-collapse" at bounding box center [212, 536] width 19 height 19
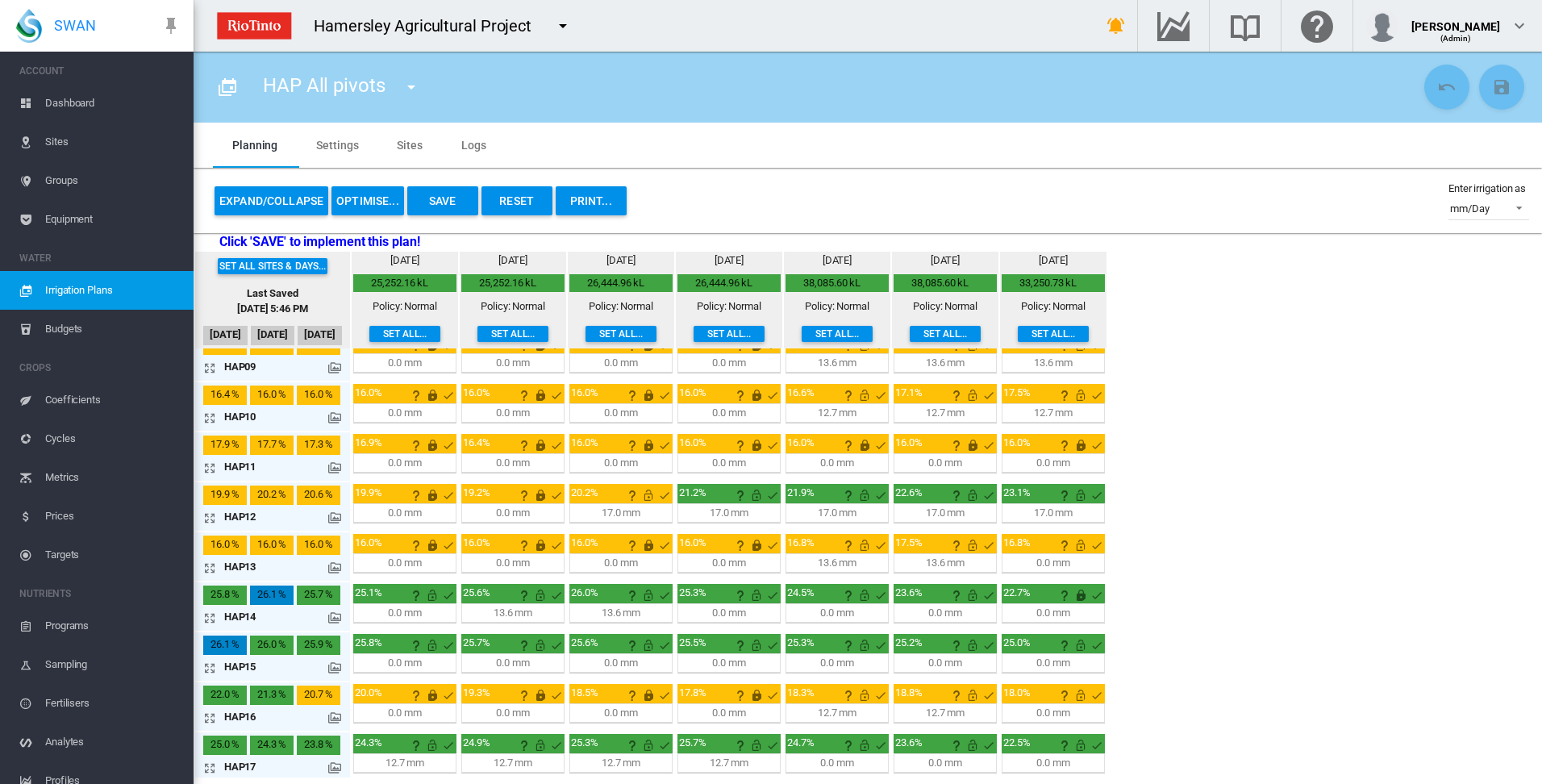
scroll to position [424, 0]
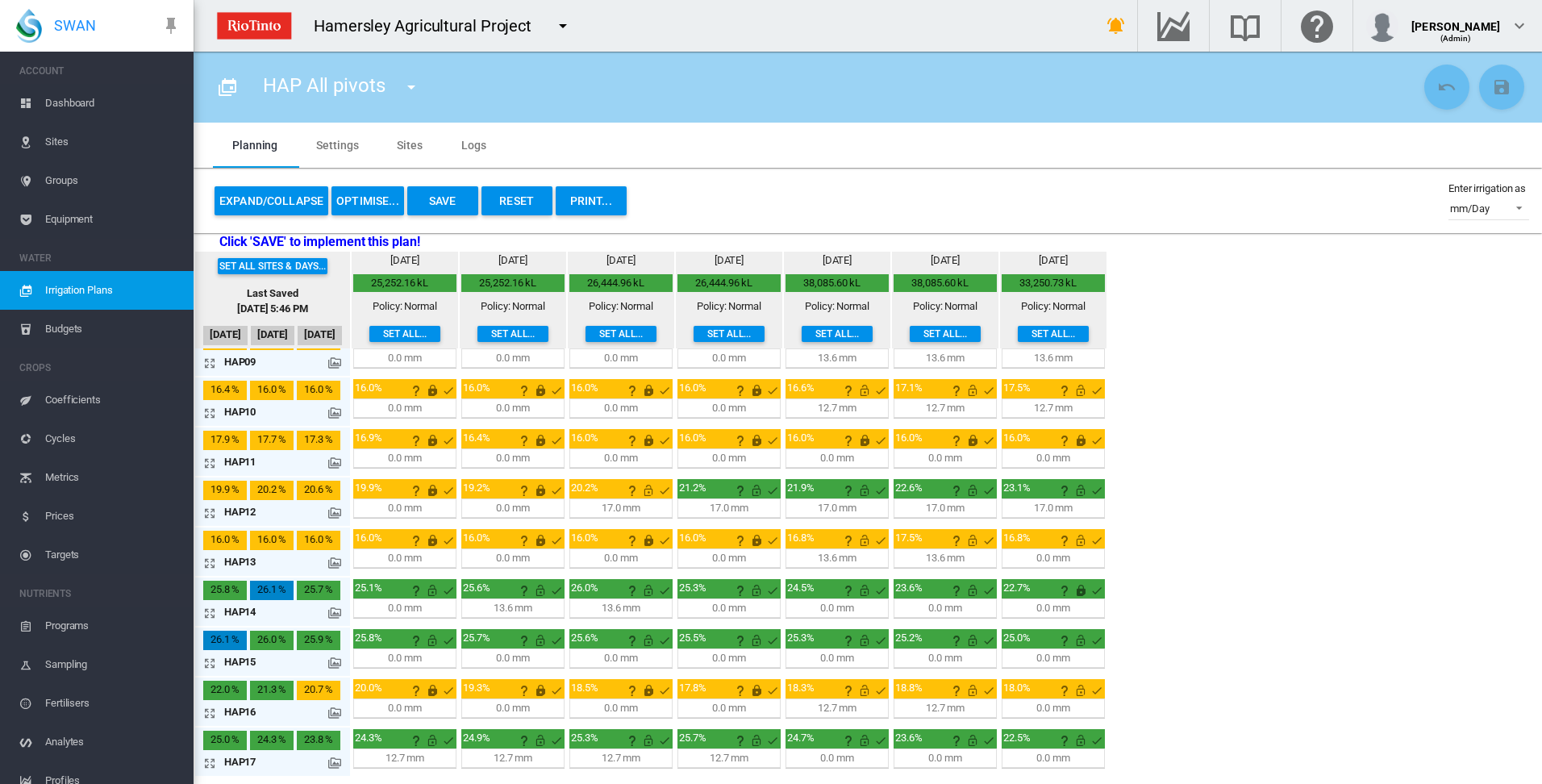
click at [358, 205] on button "OPTIMISE..." at bounding box center [368, 200] width 72 height 29
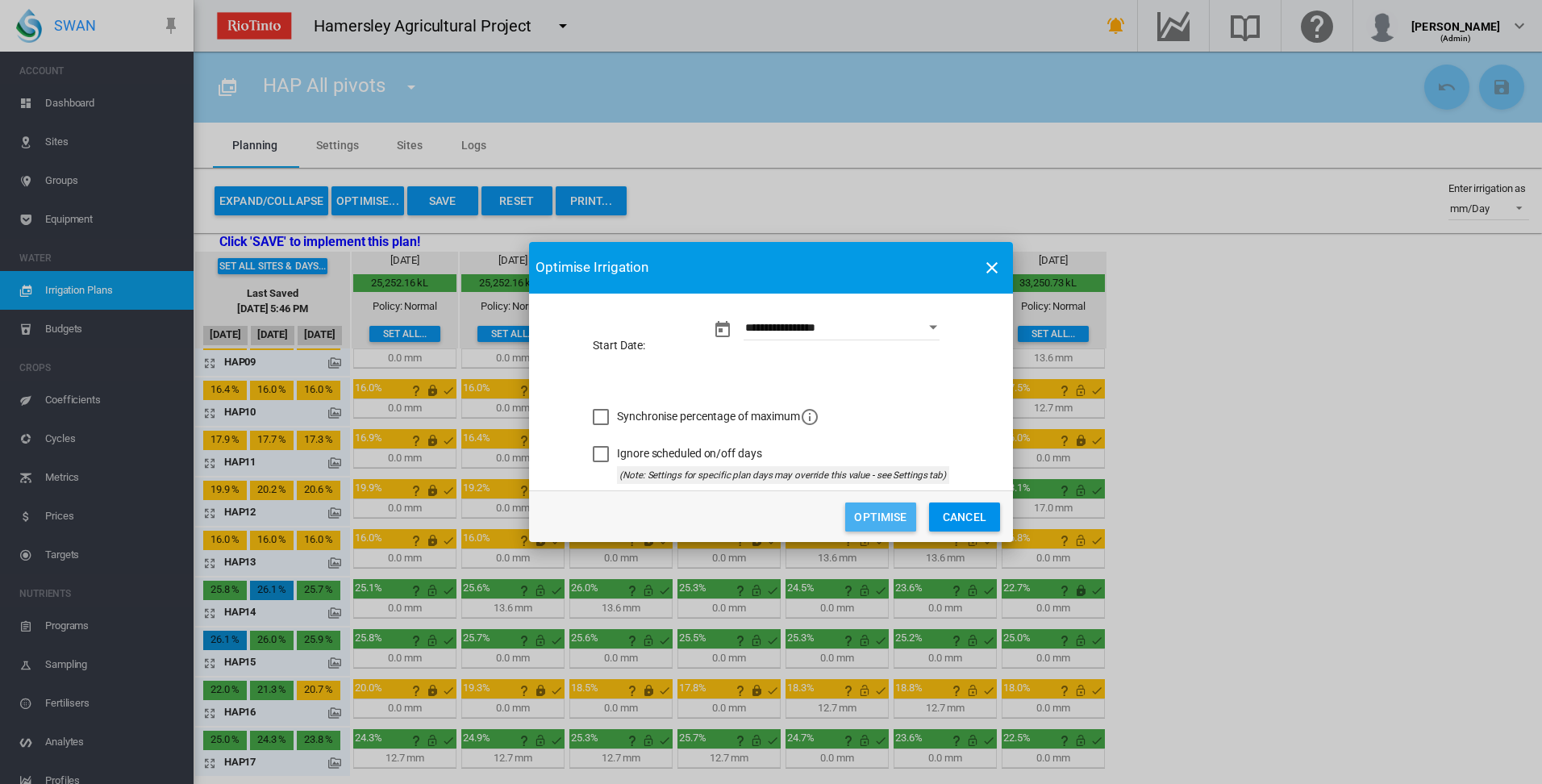
click at [880, 520] on button "Optimise" at bounding box center [881, 517] width 71 height 29
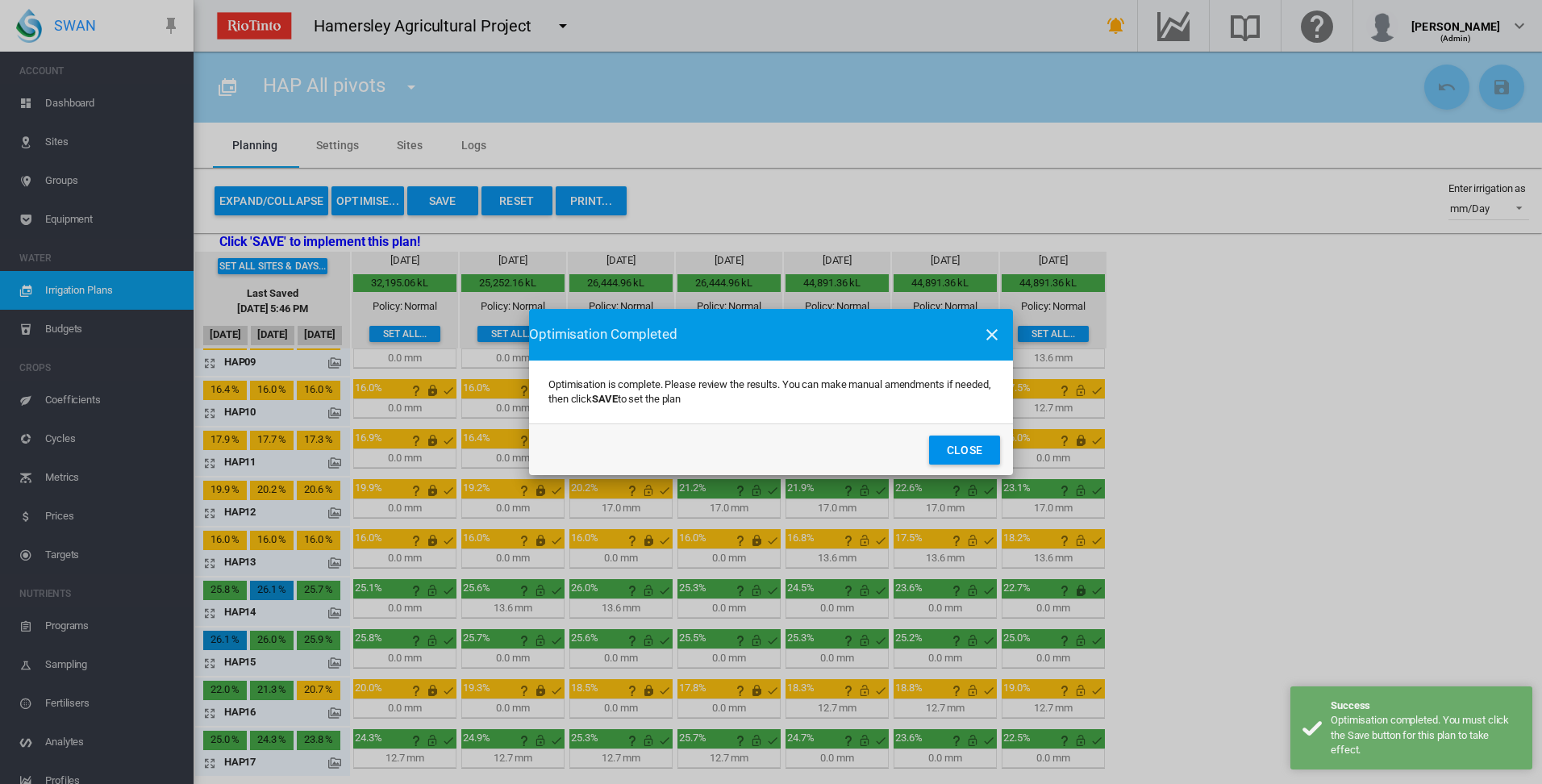
click at [983, 452] on button "Close" at bounding box center [964, 450] width 71 height 29
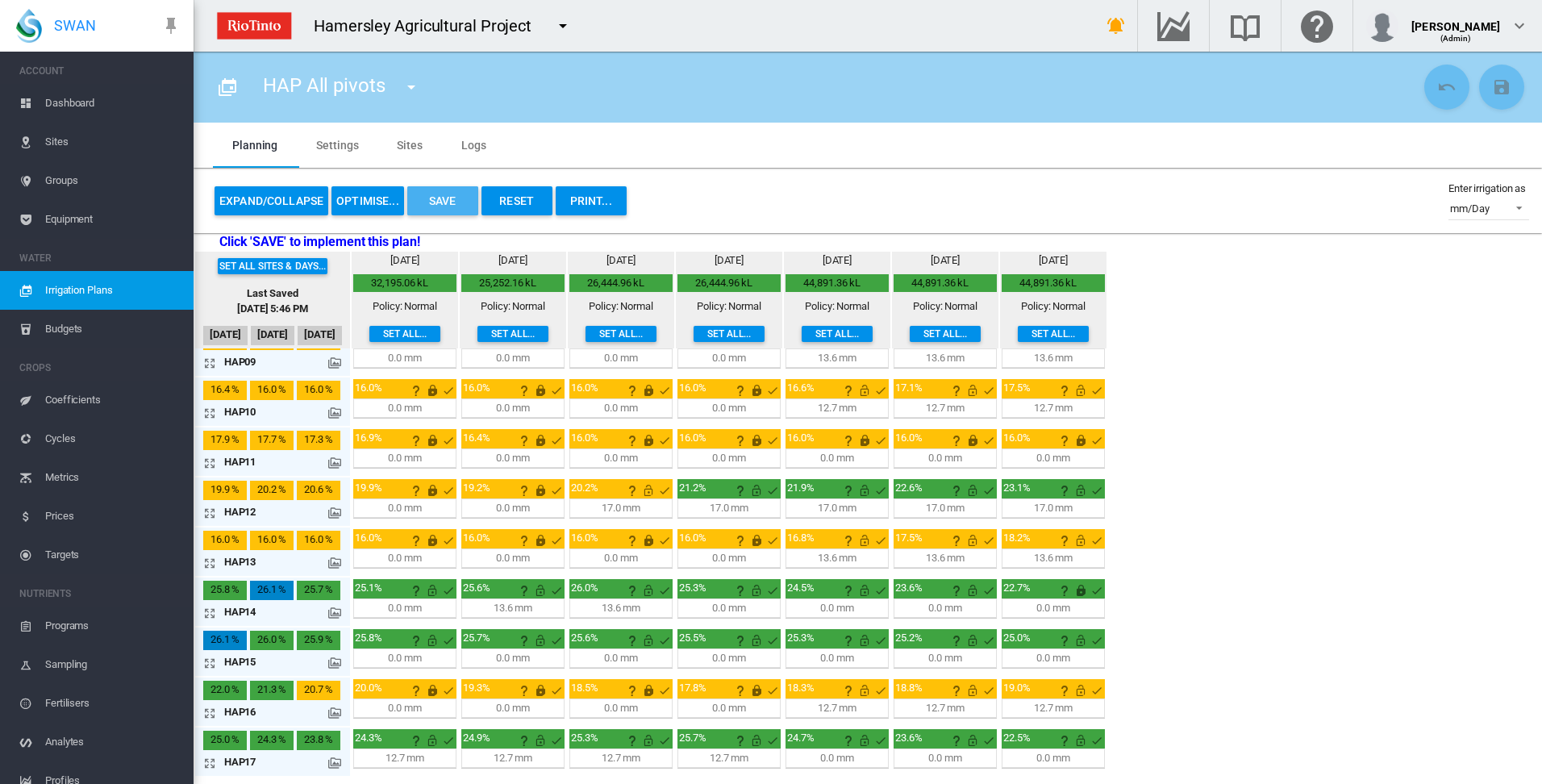
click at [446, 200] on button "Save" at bounding box center [443, 200] width 71 height 29
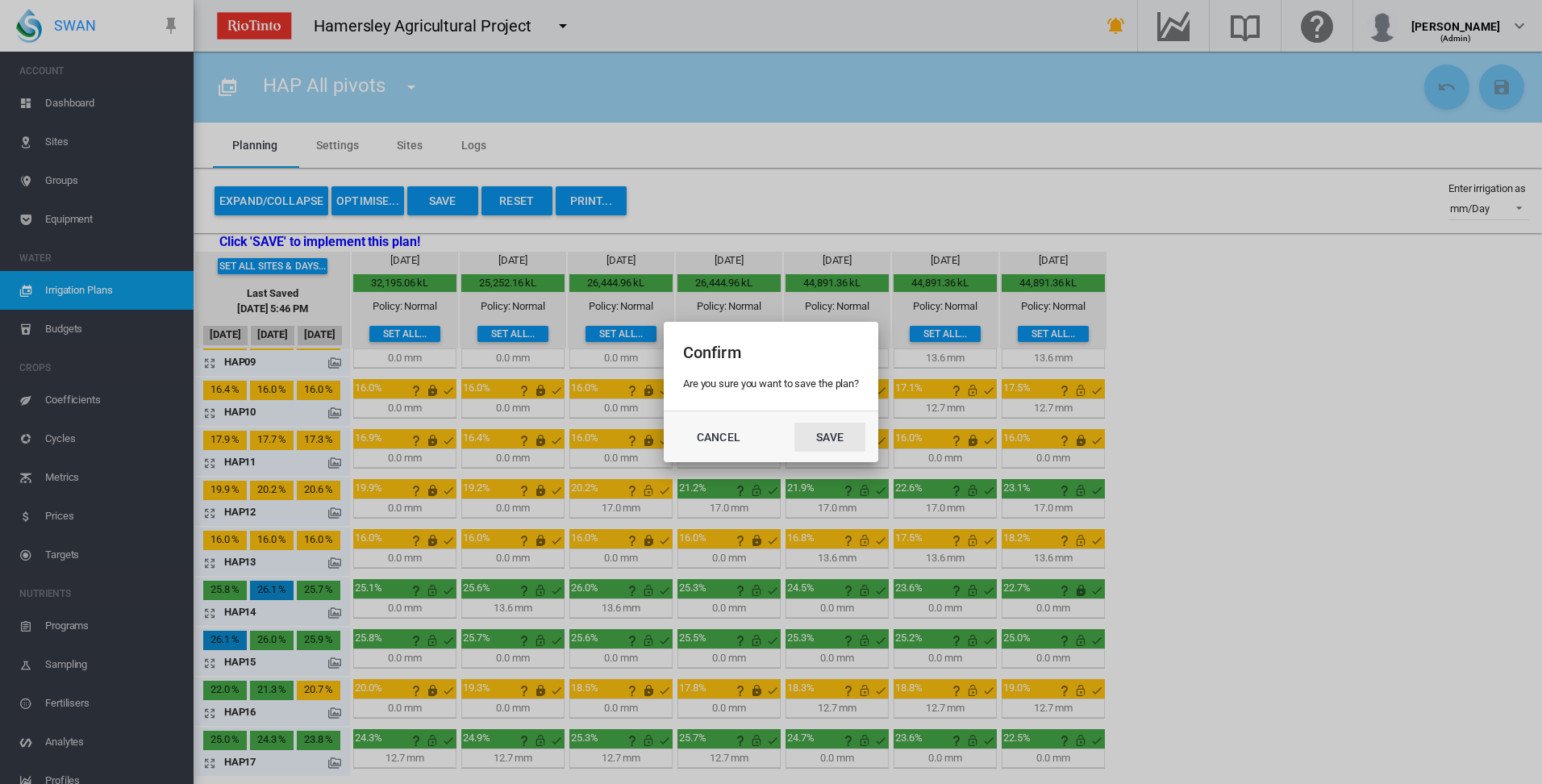
click at [829, 430] on button "Save" at bounding box center [830, 437] width 71 height 29
